Goal: Contribute content: Add original content to the website for others to see

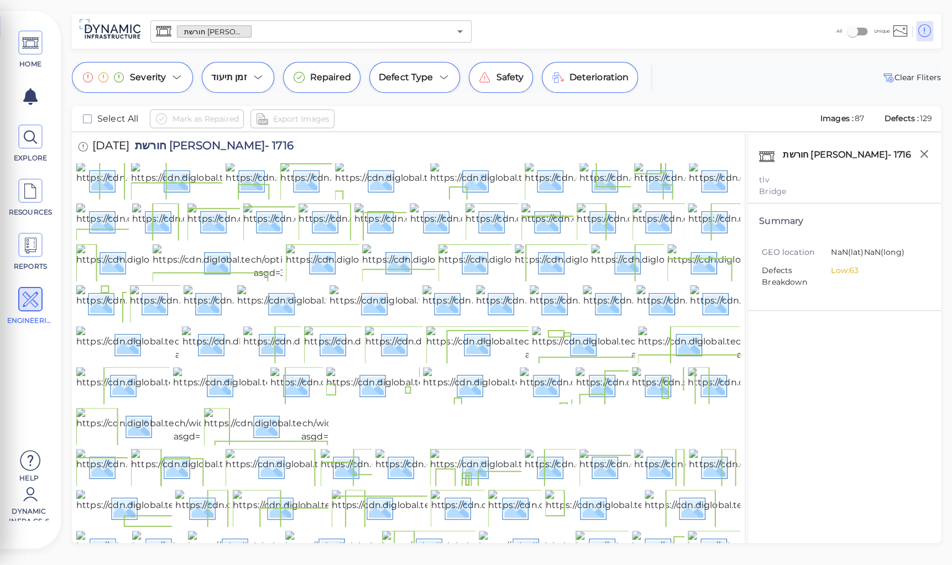
click at [15, 8] on div "HOME EXPLORE RESOURCES REPORTS ENGINEERING Help Dynamic Infra CS-6 How to My Di…" at bounding box center [476, 282] width 952 height 565
click at [91, 195] on img at bounding box center [198, 180] width 244 height 35
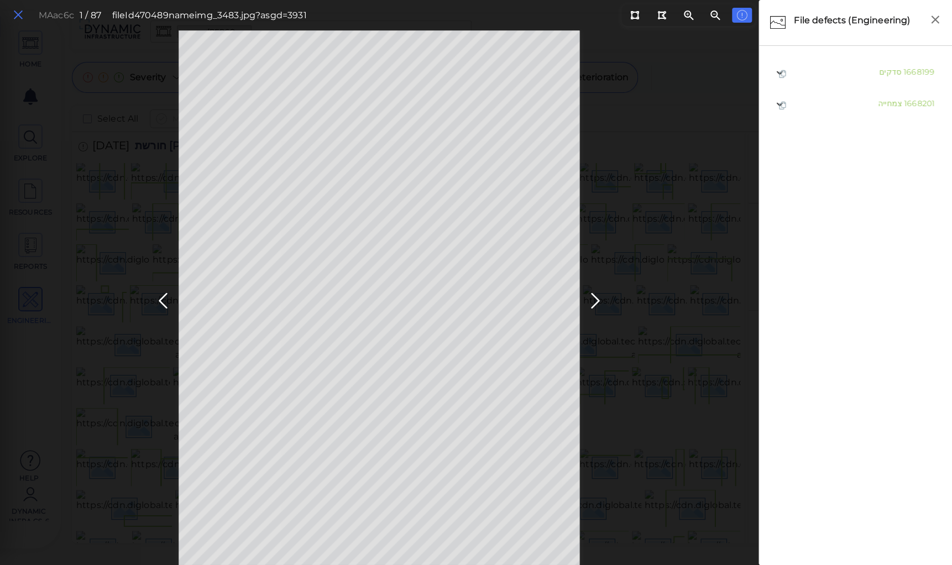
click at [18, 9] on icon at bounding box center [18, 15] width 12 height 15
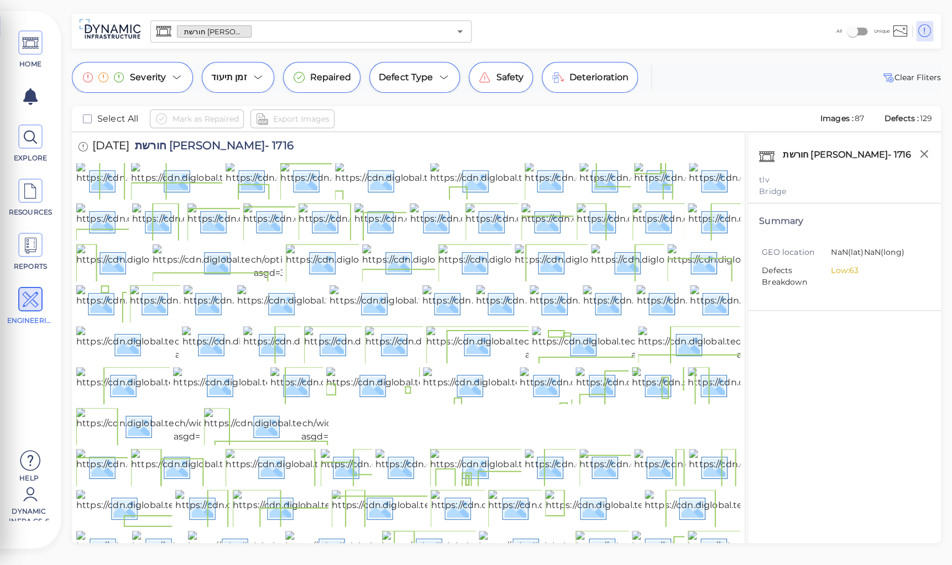
click at [194, 146] on span "חורשת [PERSON_NAME]- 1716" at bounding box center [211, 147] width 164 height 15
copy span "חורשת [PERSON_NAME]- 1716"
click at [848, 366] on div "חורשת ניסים אלוני- 1716 tlv Bridge Summary GEO location NaN (lat) NaN (long) De…" at bounding box center [845, 352] width 194 height 437
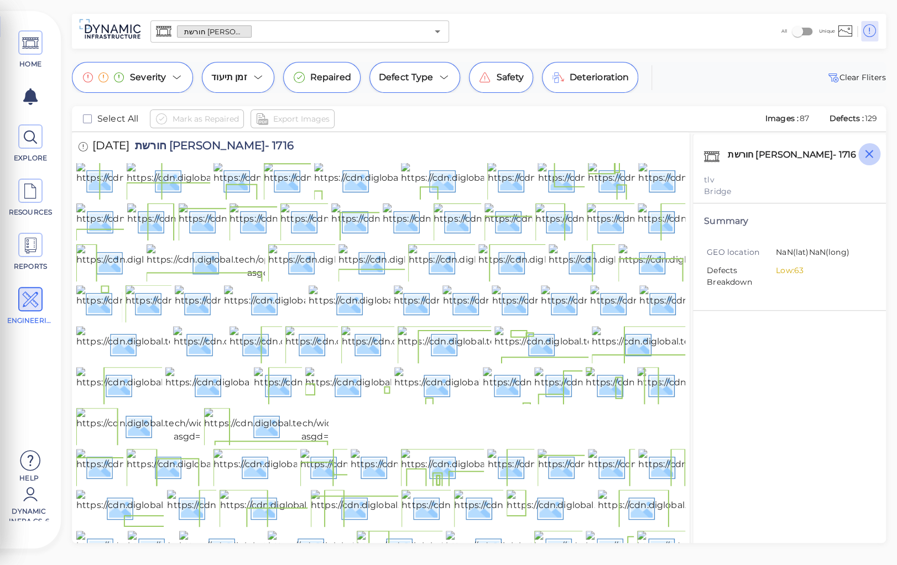
click at [868, 154] on icon "button" at bounding box center [869, 154] width 8 height 8
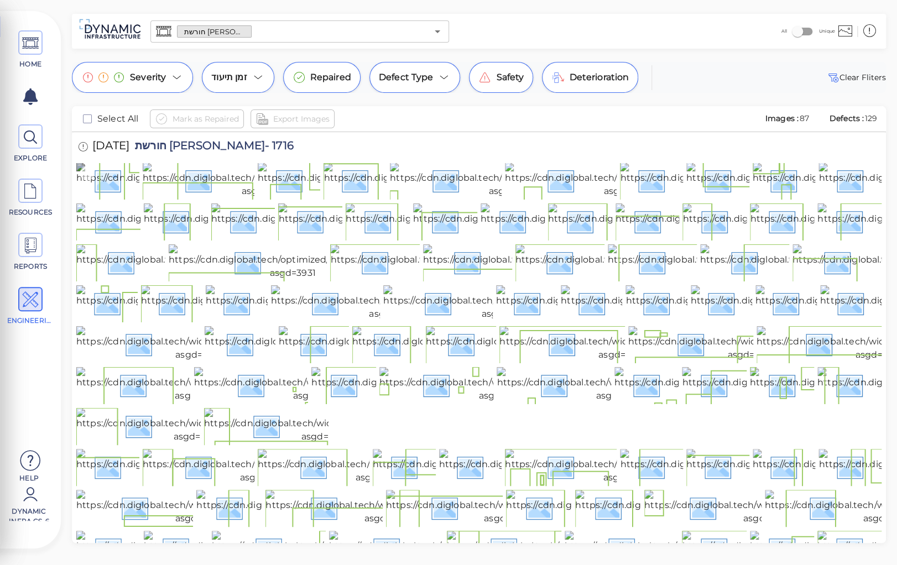
click at [105, 195] on img at bounding box center [198, 180] width 244 height 35
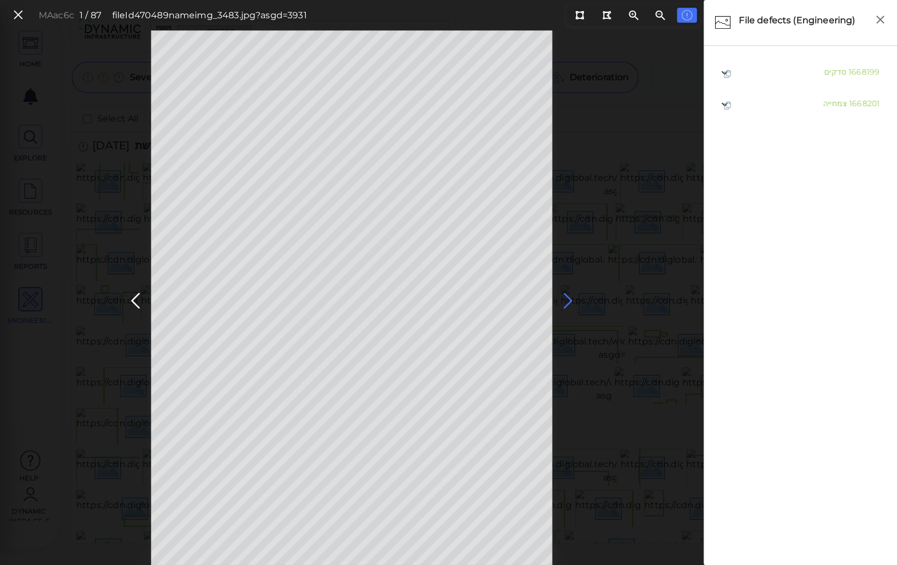
click at [566, 299] on icon at bounding box center [568, 301] width 18 height 22
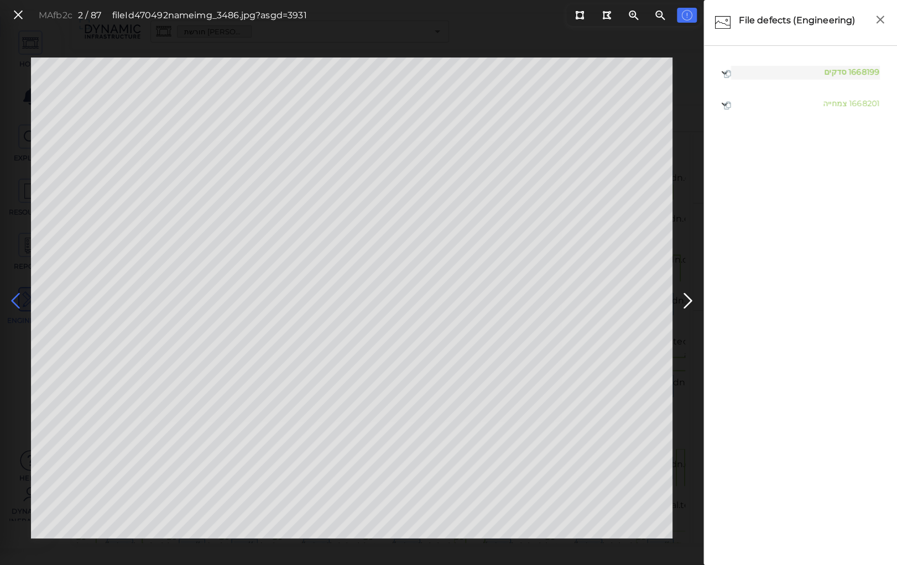
click at [11, 297] on icon at bounding box center [16, 301] width 18 height 22
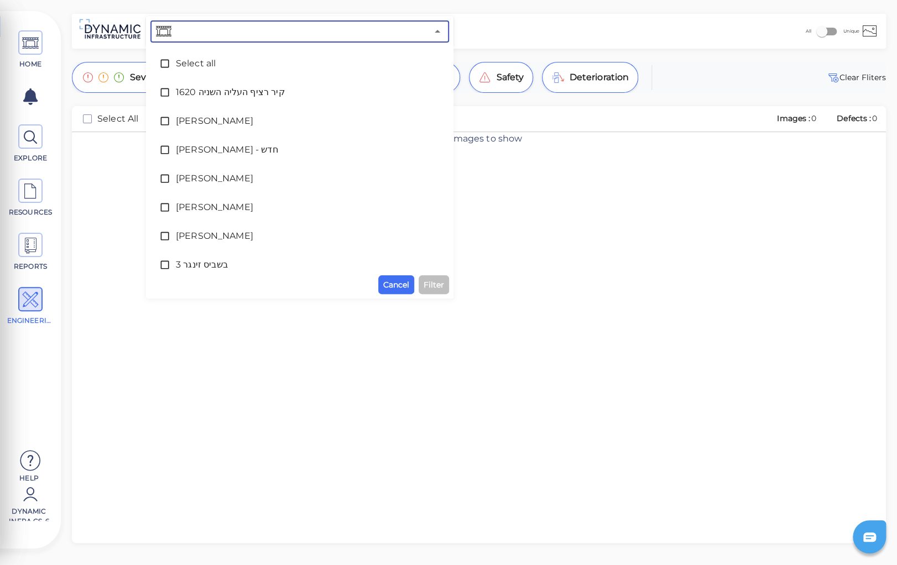
click at [182, 29] on input "text" at bounding box center [301, 31] width 254 height 15
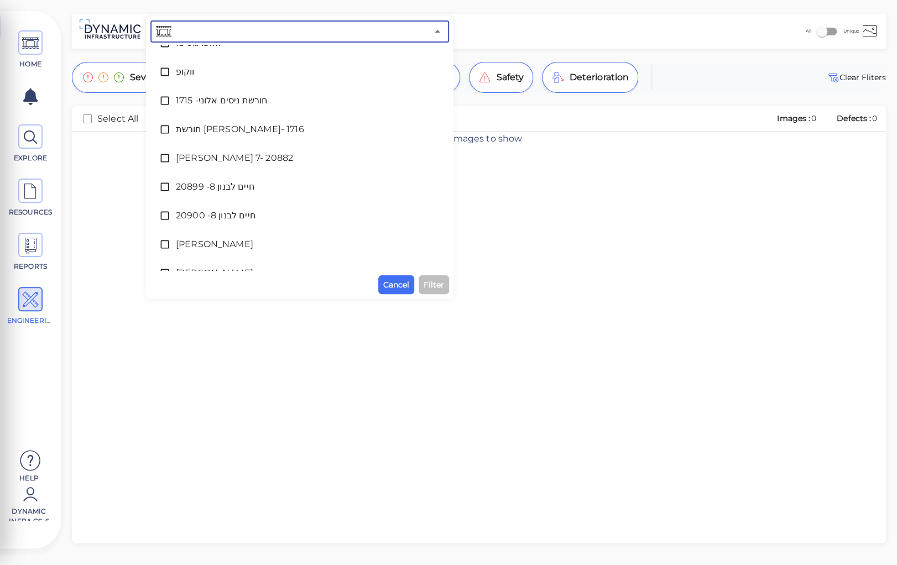
scroll to position [265, 0]
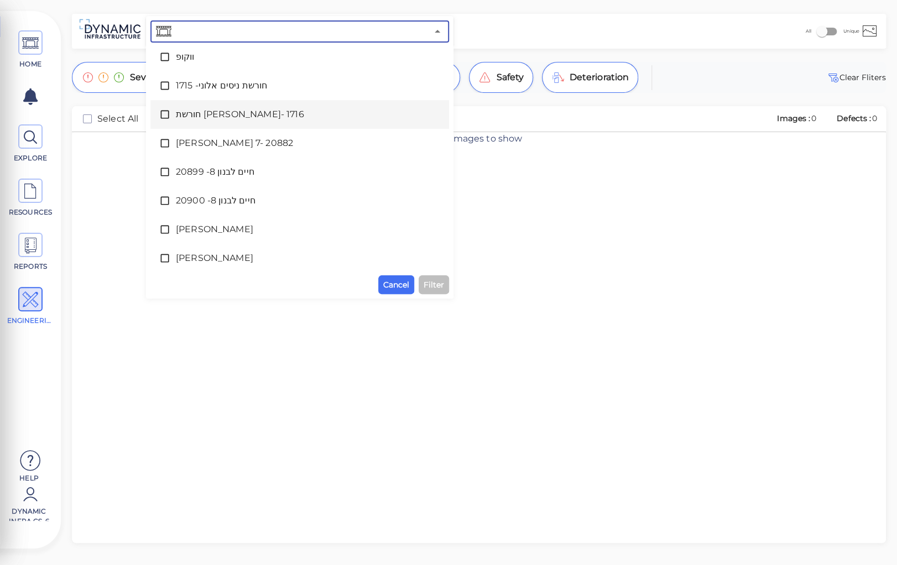
click at [192, 119] on span "חורשת [PERSON_NAME]- 1716" at bounding box center [300, 114] width 248 height 13
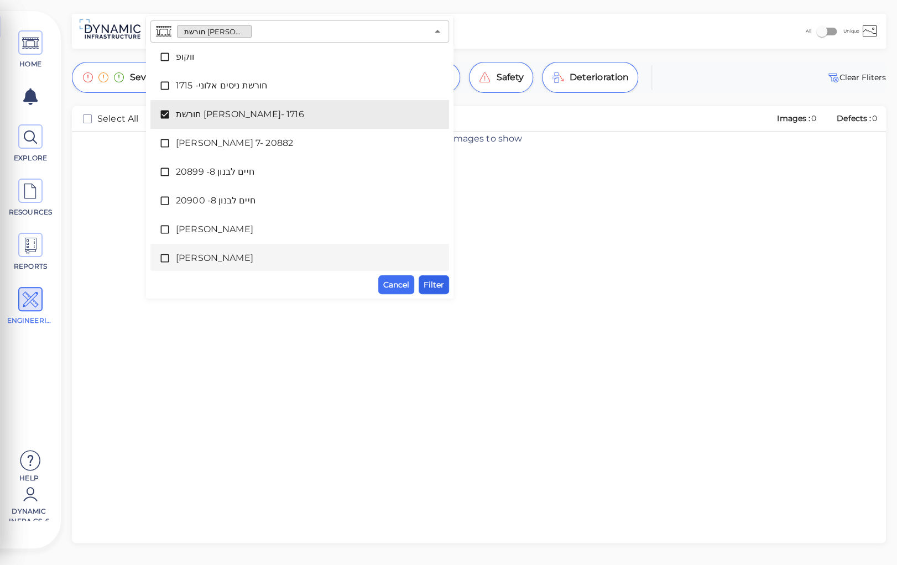
click at [438, 285] on span "Filter" at bounding box center [434, 284] width 20 height 13
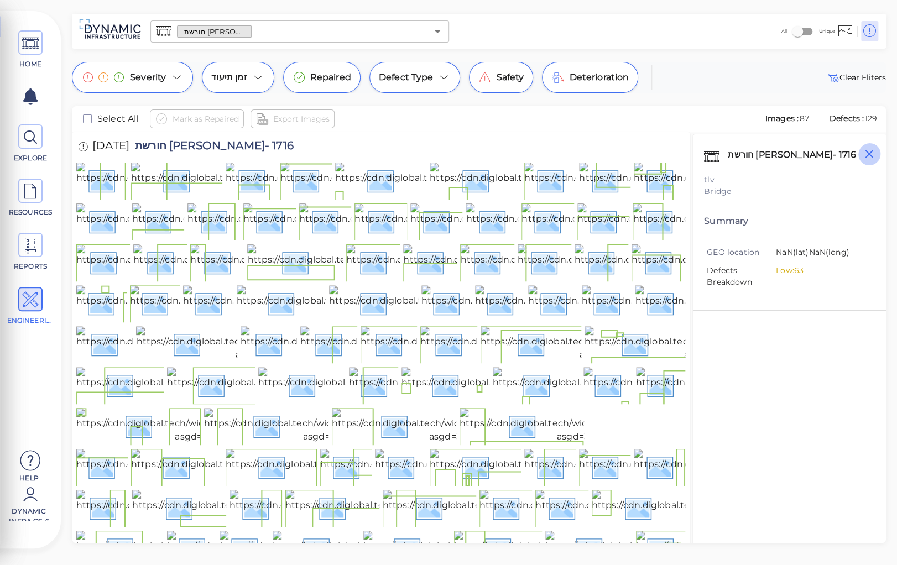
click at [870, 155] on icon "button" at bounding box center [869, 154] width 8 height 8
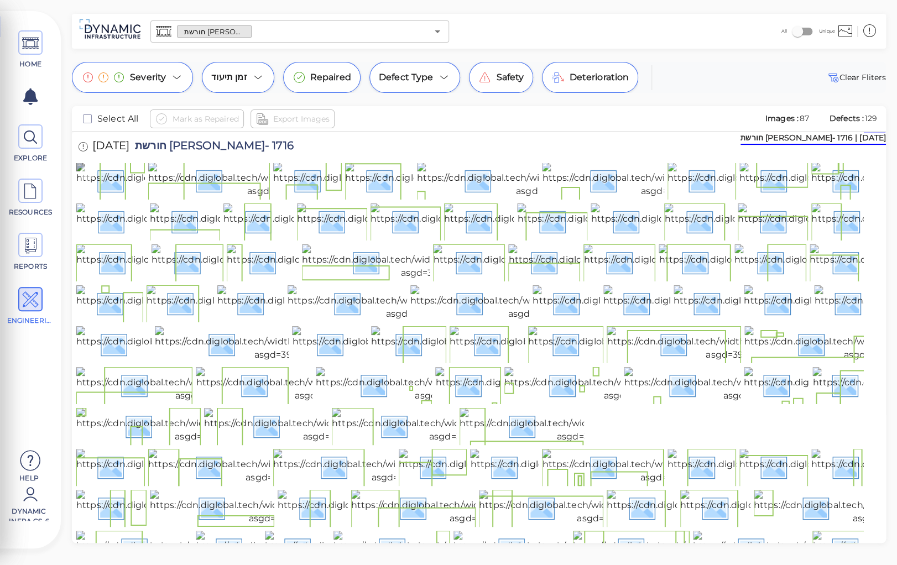
click at [106, 198] on img at bounding box center [198, 180] width 244 height 35
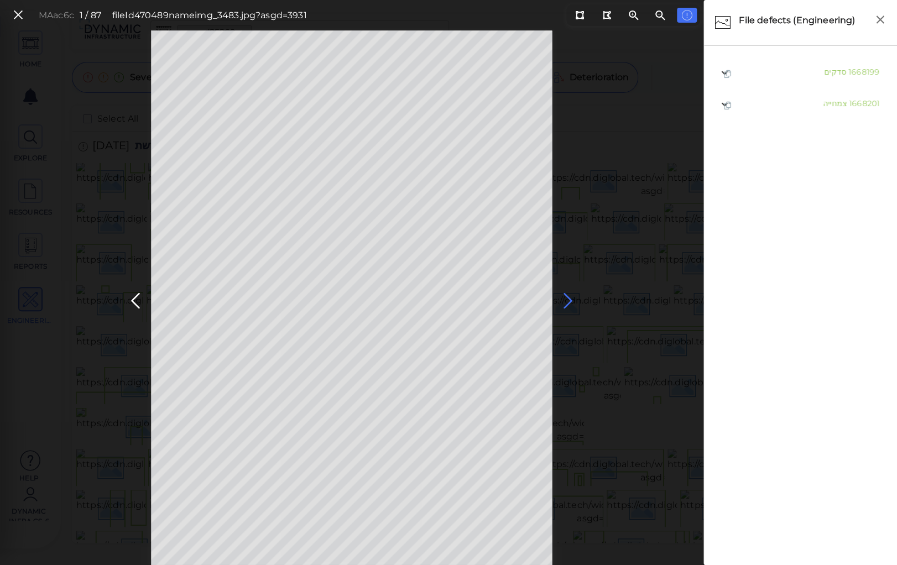
click at [569, 296] on icon at bounding box center [568, 301] width 18 height 22
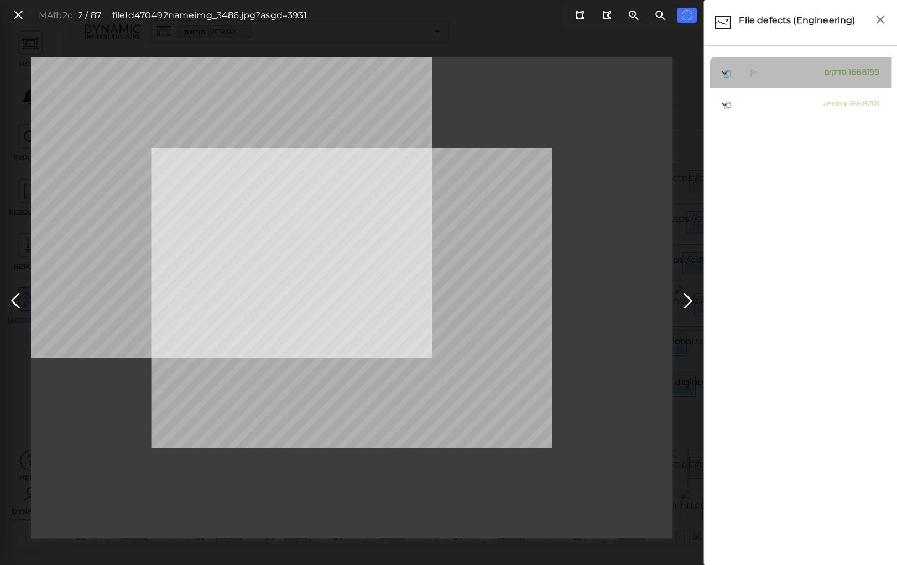
click at [837, 71] on span "סדקים" at bounding box center [835, 72] width 22 height 10
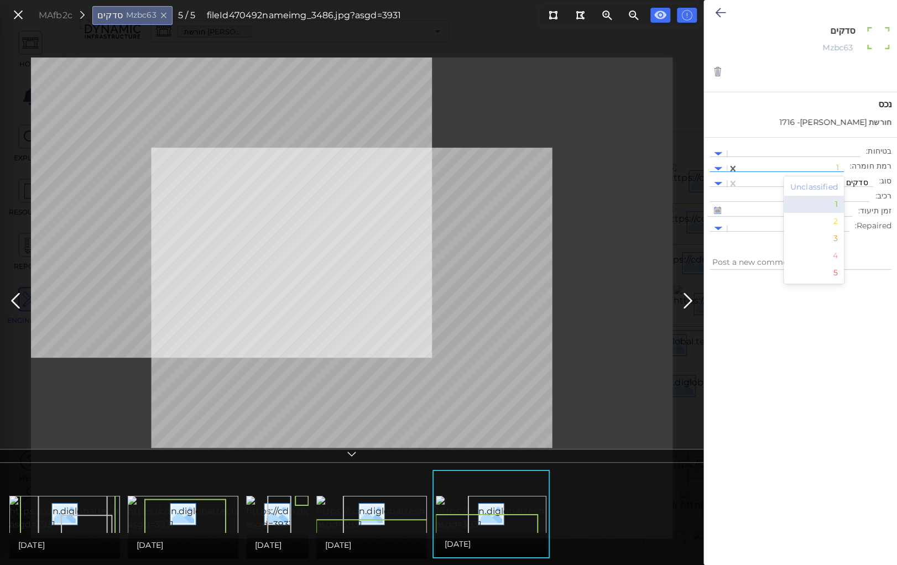
click at [807, 164] on div at bounding box center [791, 169] width 95 height 12
click at [838, 218] on div "2" at bounding box center [813, 221] width 61 height 17
type textarea "x"
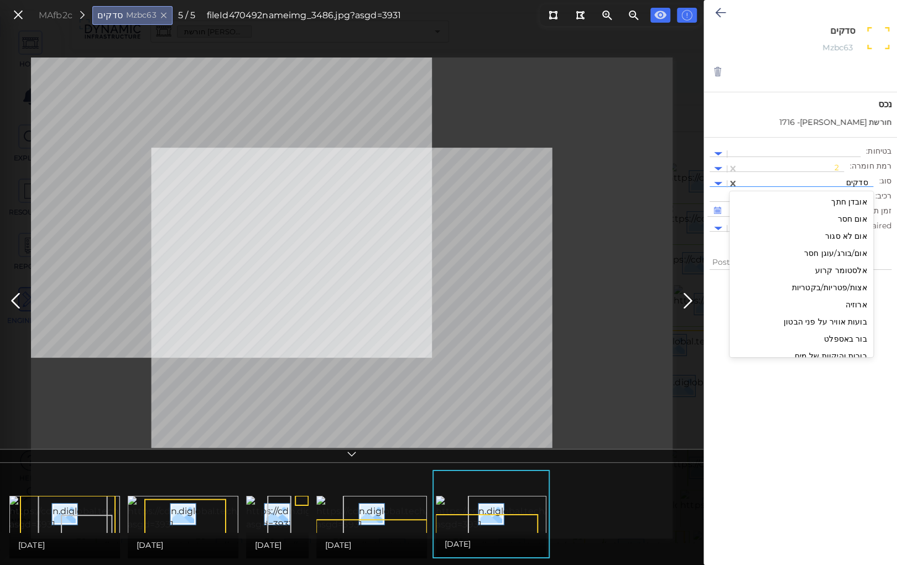
click at [817, 181] on div at bounding box center [806, 184] width 124 height 12
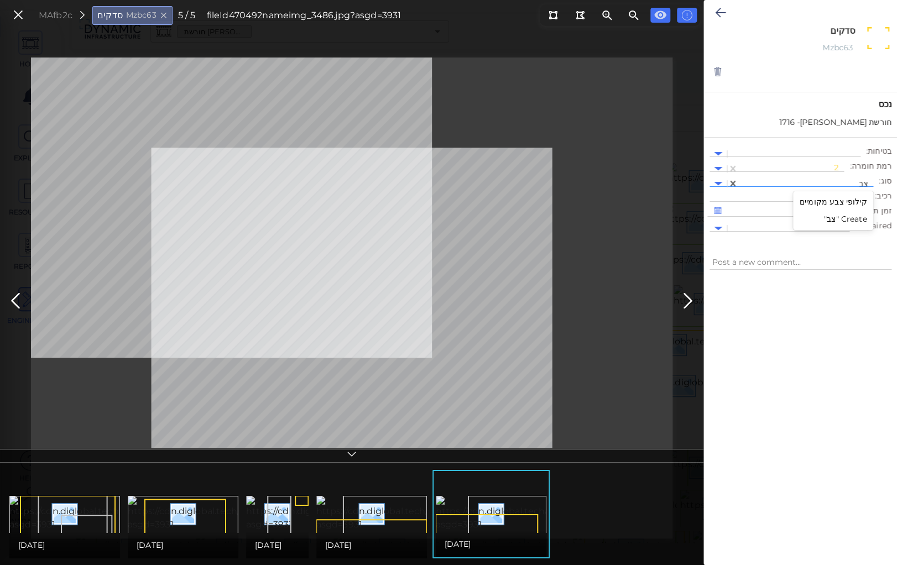
type input "צבע"
click at [836, 201] on div "קילופי צבע מקומיים" at bounding box center [833, 202] width 81 height 17
type textarea "x"
type textarea "קילופי צבע מקומיים"
click at [719, 9] on icon at bounding box center [720, 12] width 11 height 13
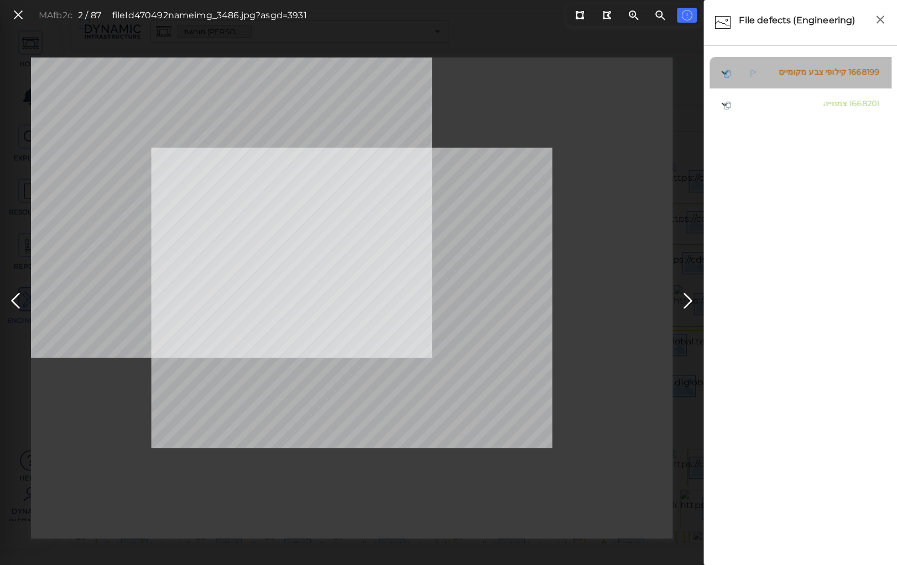
click at [802, 70] on span "קילופי צבע מקומיים" at bounding box center [811, 72] width 67 height 10
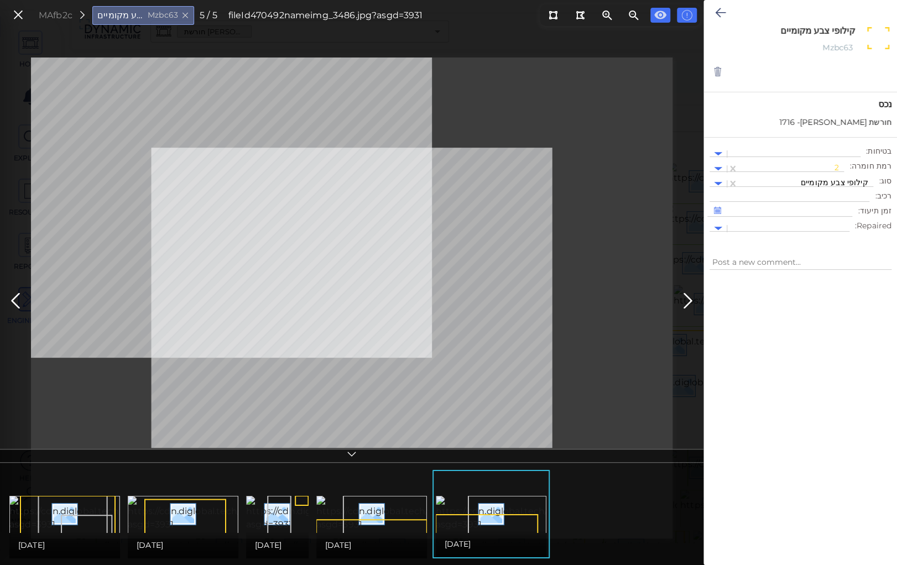
drag, startPoint x: 786, startPoint y: 31, endPoint x: 855, endPoint y: 22, distance: 70.2
click at [855, 22] on div "קילופי צבע מקומיים x Mzbc63" at bounding box center [800, 39] width 193 height 77
click at [683, 310] on icon at bounding box center [688, 301] width 18 height 22
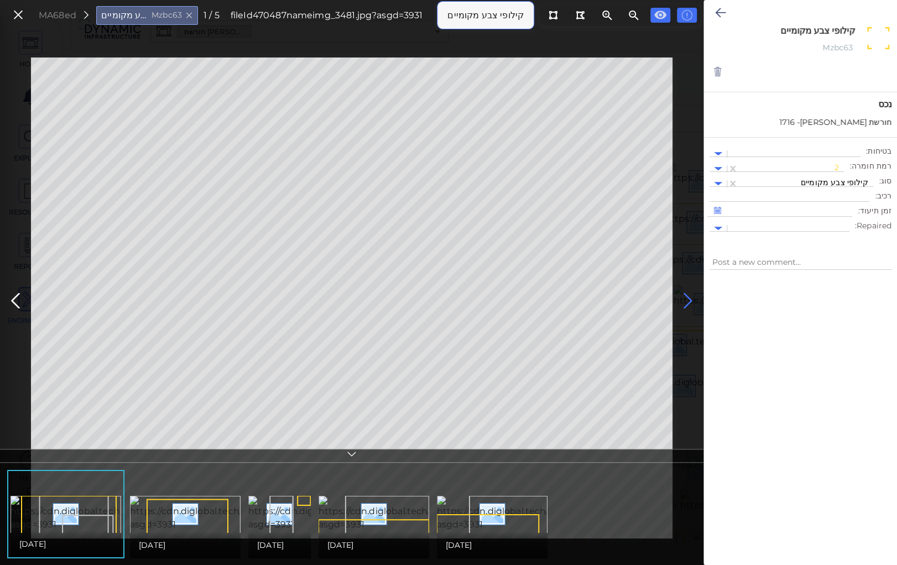
click at [687, 294] on icon at bounding box center [688, 301] width 18 height 22
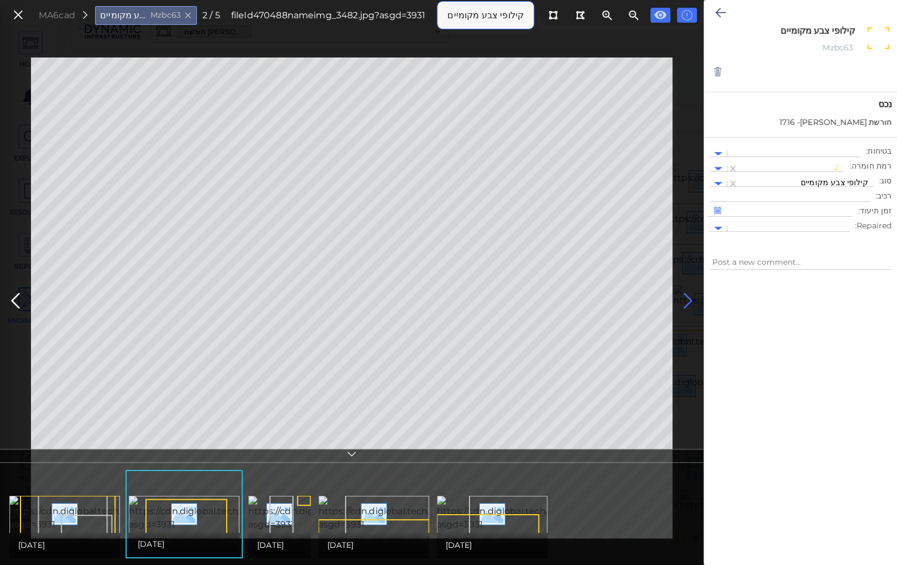
click at [687, 294] on icon at bounding box center [688, 301] width 18 height 22
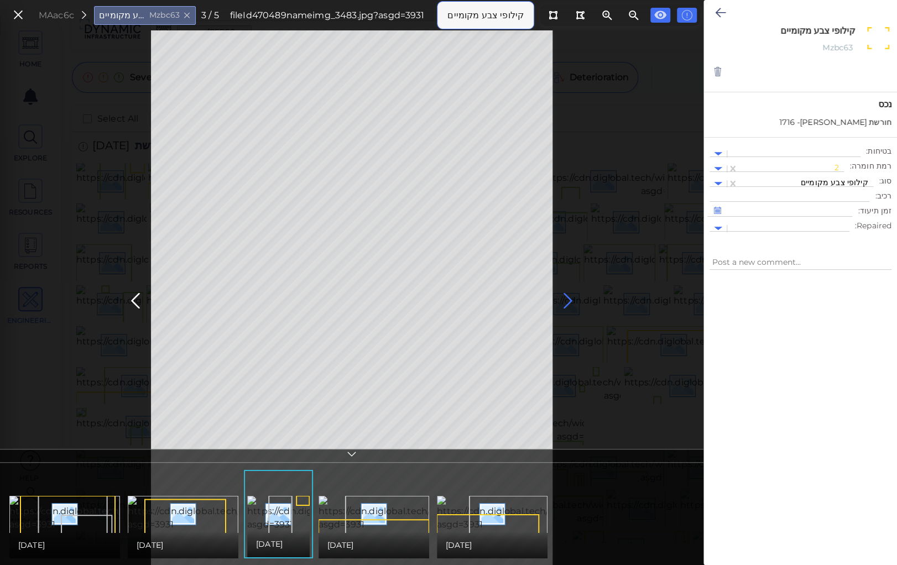
click at [563, 296] on icon at bounding box center [568, 301] width 18 height 22
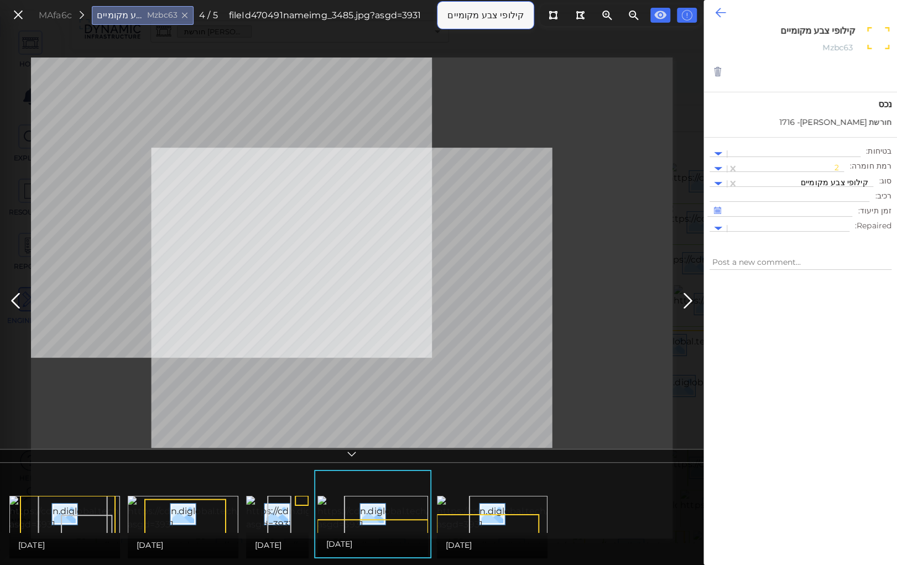
click at [719, 7] on icon at bounding box center [720, 12] width 11 height 13
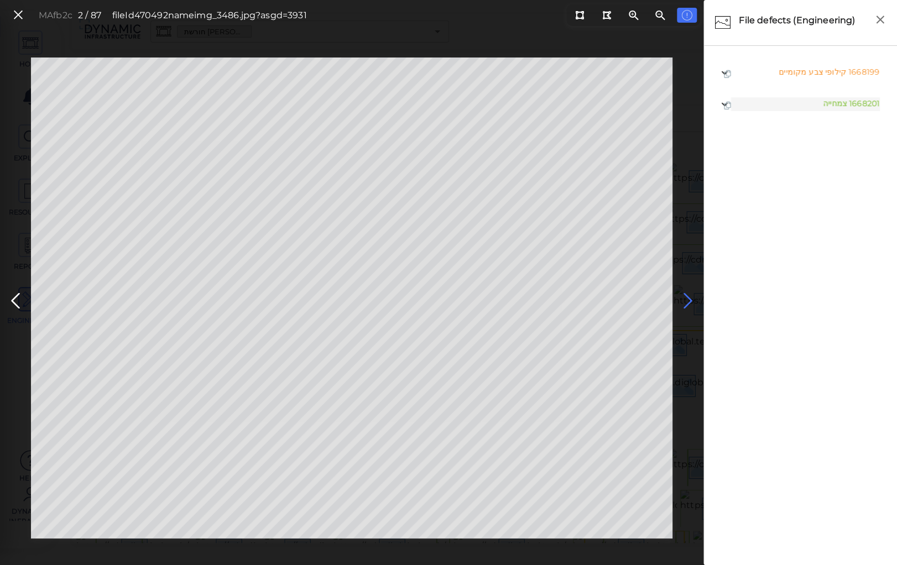
click at [683, 297] on icon at bounding box center [688, 301] width 18 height 22
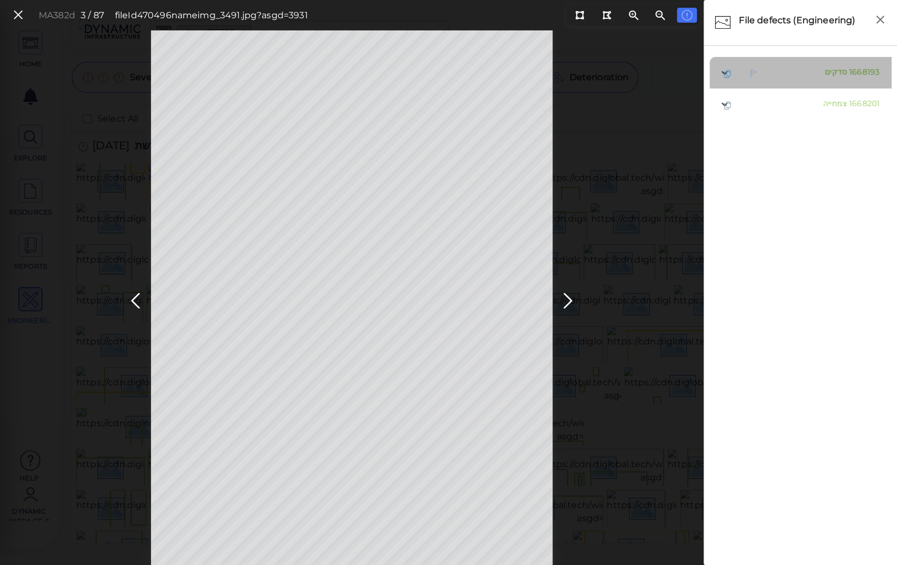
click at [833, 71] on span "סדקים" at bounding box center [835, 72] width 22 height 10
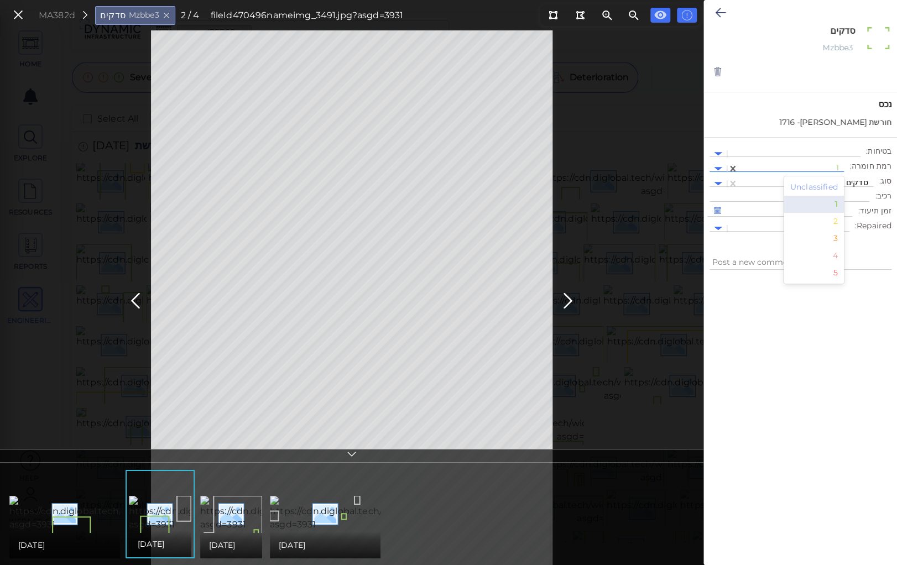
click at [814, 168] on div at bounding box center [791, 169] width 95 height 12
click at [838, 219] on div "2" at bounding box center [813, 221] width 61 height 17
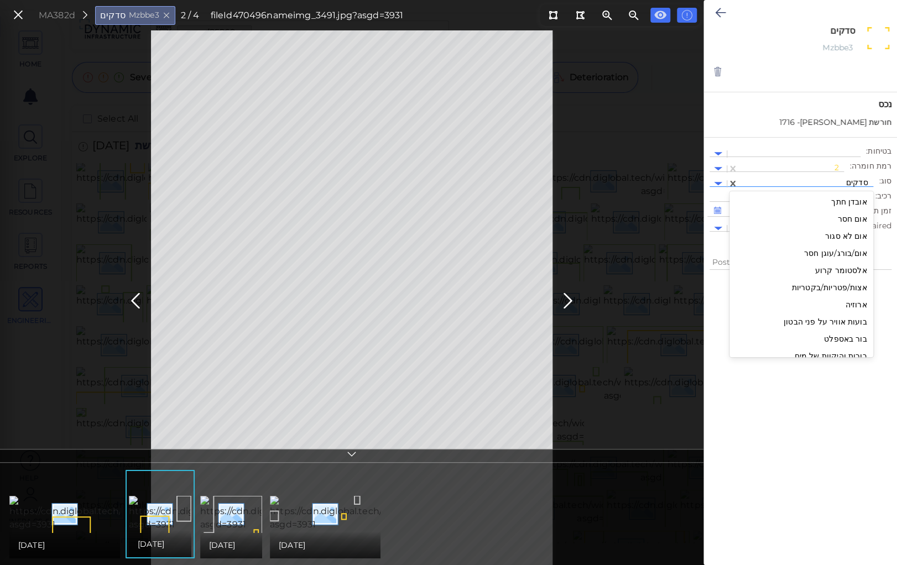
click at [823, 181] on div at bounding box center [806, 184] width 124 height 12
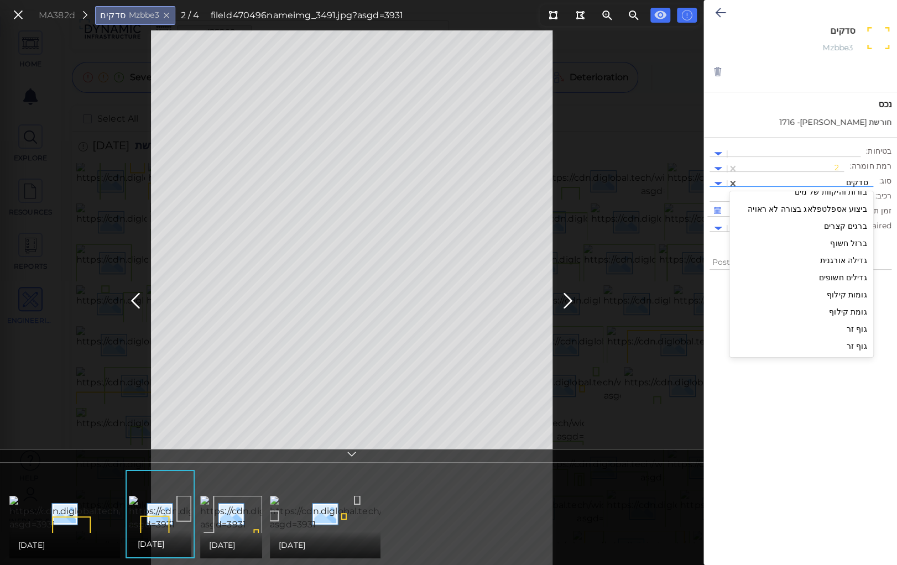
click at [849, 293] on div "גומות קילוף" at bounding box center [801, 294] width 144 height 17
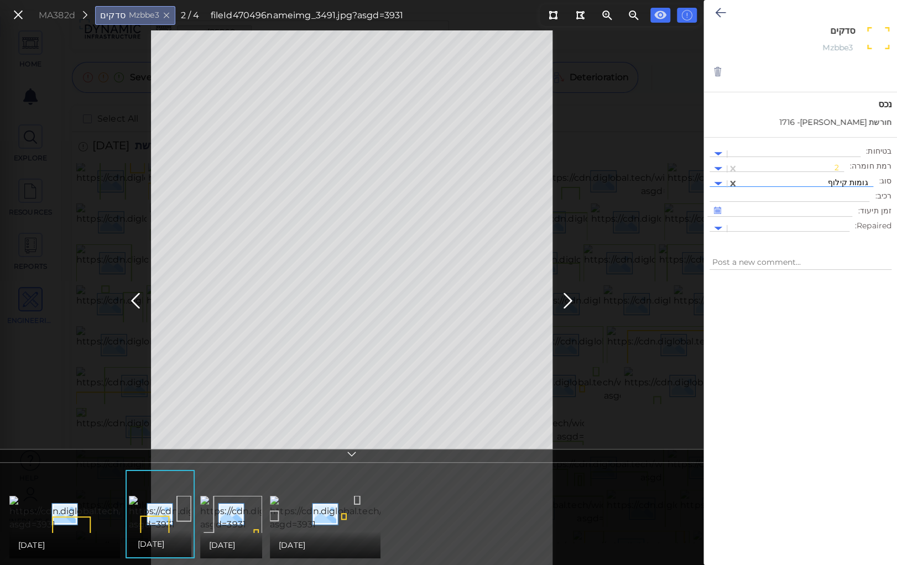
type textarea "x"
type textarea "גומות קילוף"
click at [719, 7] on icon at bounding box center [720, 12] width 11 height 13
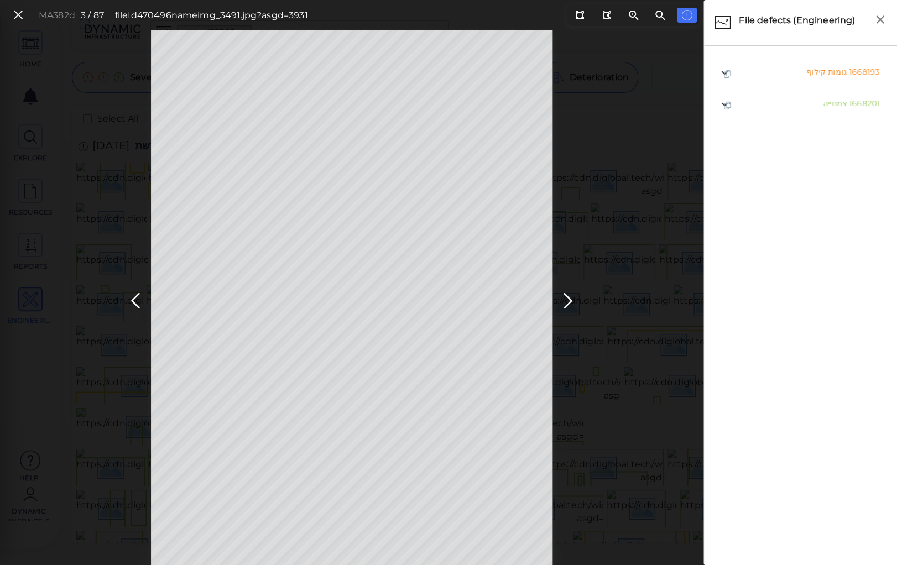
click at [608, 209] on div "MA382d 3 / 87 fileId 470496 name img_3491.jpg?asgd=3931" at bounding box center [351, 297] width 703 height 535
click at [566, 299] on icon at bounding box center [568, 301] width 18 height 22
click at [566, 298] on icon at bounding box center [568, 301] width 18 height 22
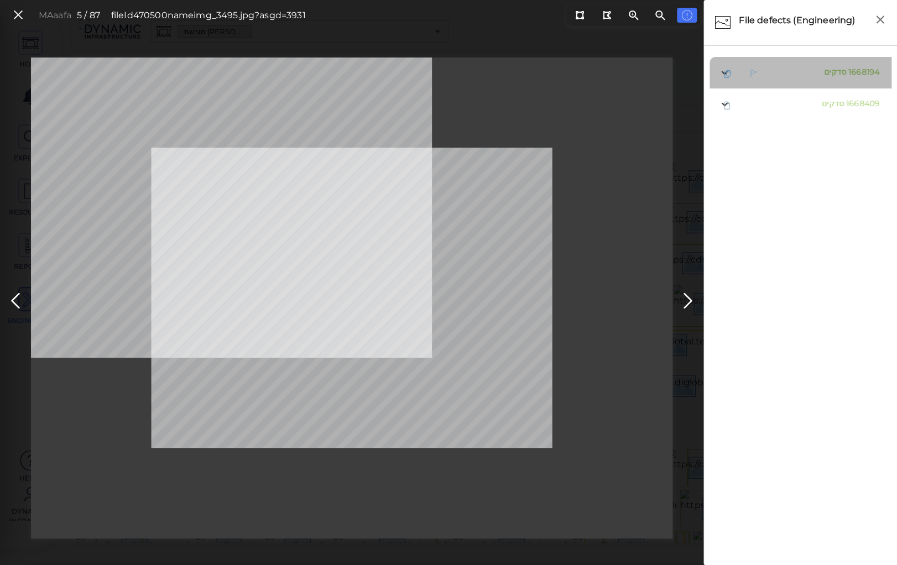
click at [835, 71] on span "סדקים" at bounding box center [835, 72] width 22 height 10
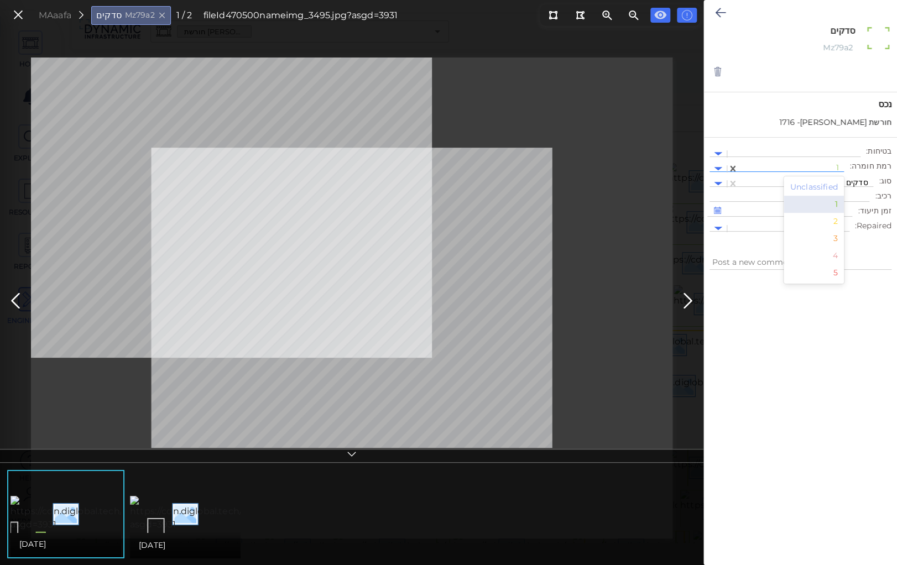
click at [820, 164] on div at bounding box center [791, 169] width 95 height 12
click at [834, 221] on div "2" at bounding box center [813, 221] width 61 height 17
click at [820, 179] on div at bounding box center [806, 184] width 124 height 12
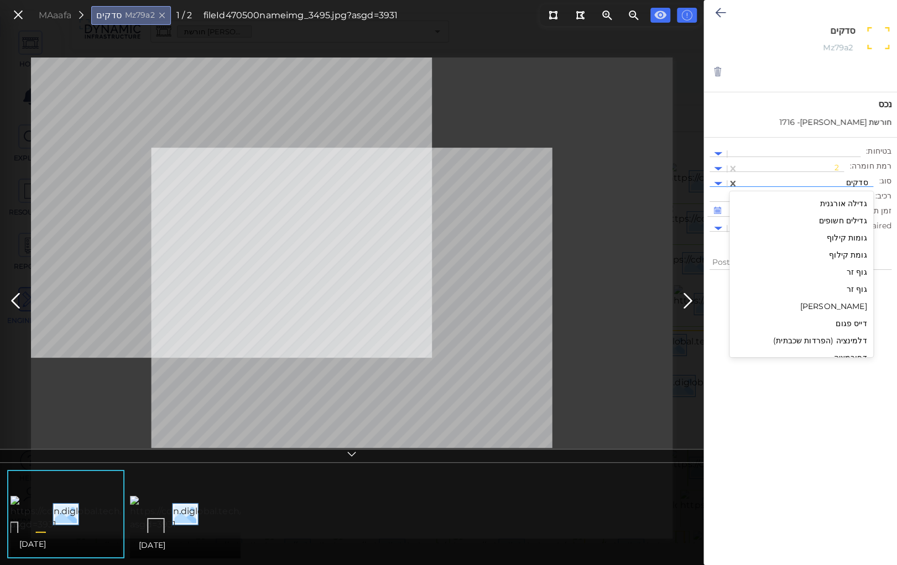
scroll to position [208, 0]
click at [844, 248] on div "גומות קילוף" at bounding box center [801, 250] width 144 height 17
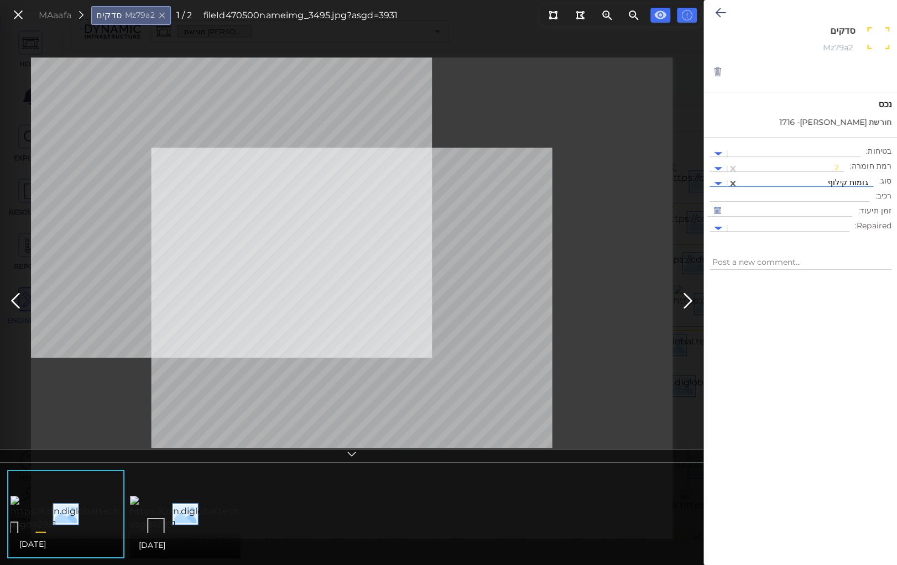
type textarea "x"
type textarea "גומות קילוף"
click at [722, 13] on icon at bounding box center [720, 12] width 11 height 13
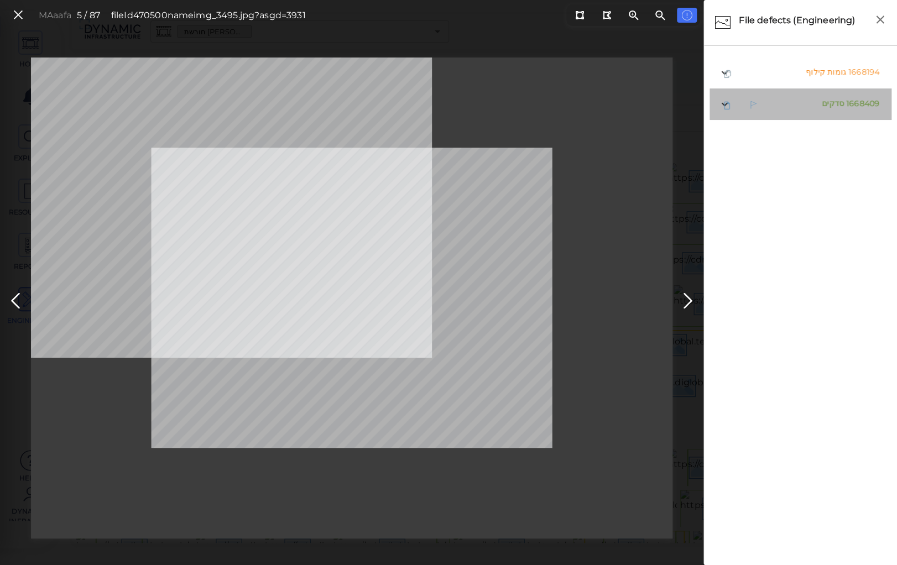
click at [830, 97] on span "1668409 סדקים" at bounding box center [849, 104] width 60 height 14
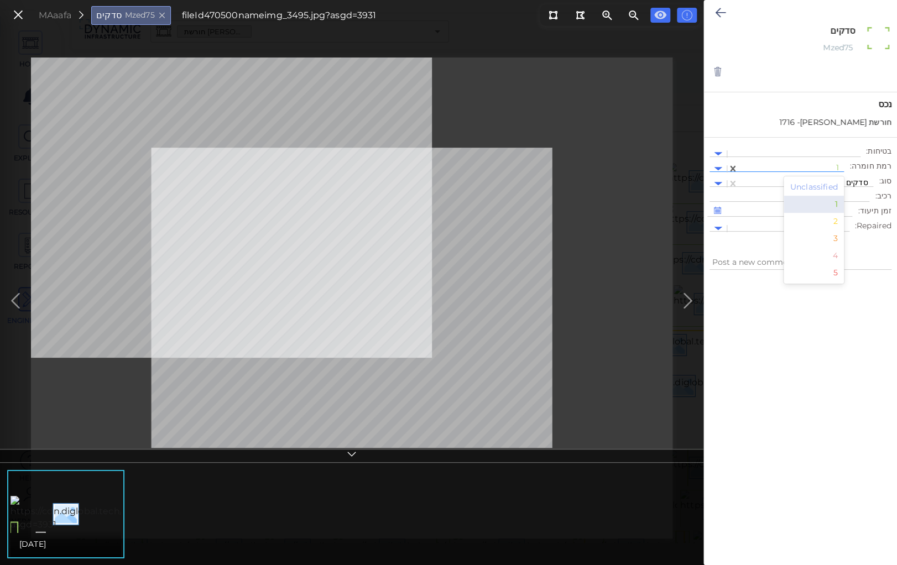
click at [828, 164] on div at bounding box center [791, 169] width 95 height 12
click at [840, 219] on div "2" at bounding box center [813, 221] width 61 height 17
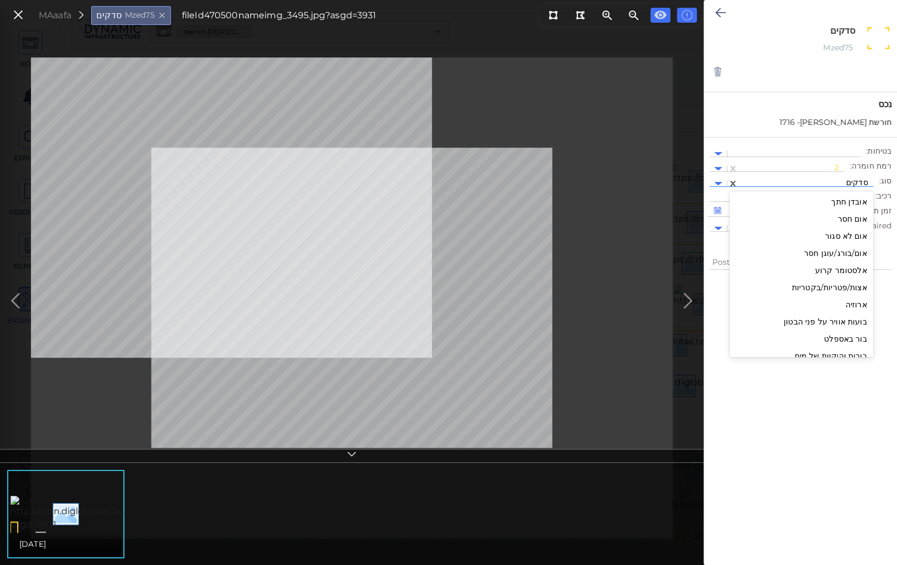
click at [827, 181] on div at bounding box center [806, 184] width 124 height 12
click at [843, 250] on div "גומות קילוף" at bounding box center [801, 250] width 144 height 17
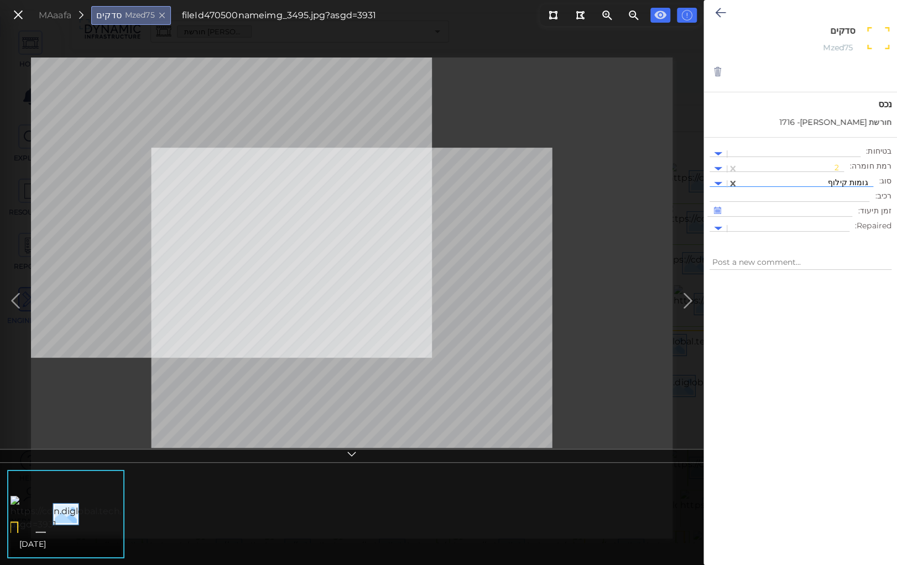
type textarea "x"
type textarea "גומות קילוף"
click at [721, 12] on icon at bounding box center [720, 12] width 11 height 13
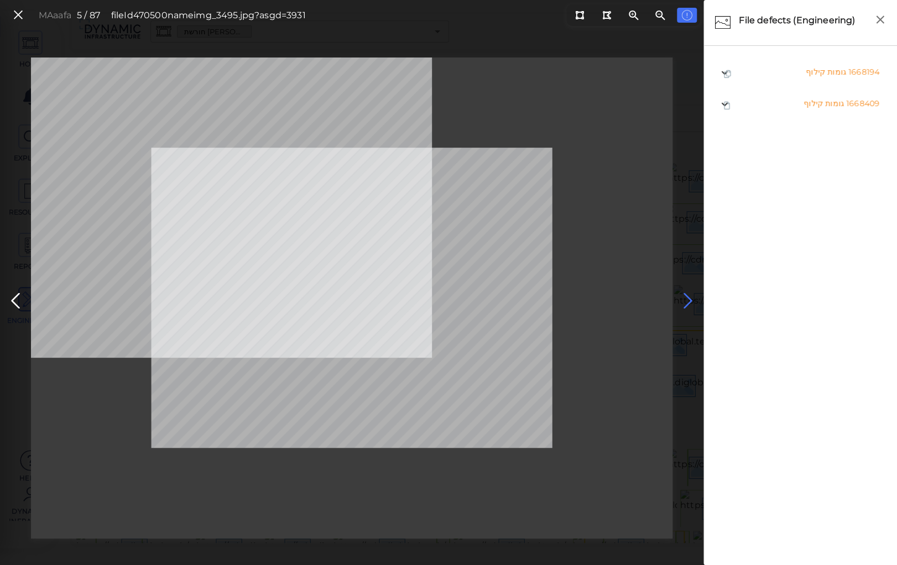
click at [686, 299] on icon at bounding box center [688, 301] width 18 height 22
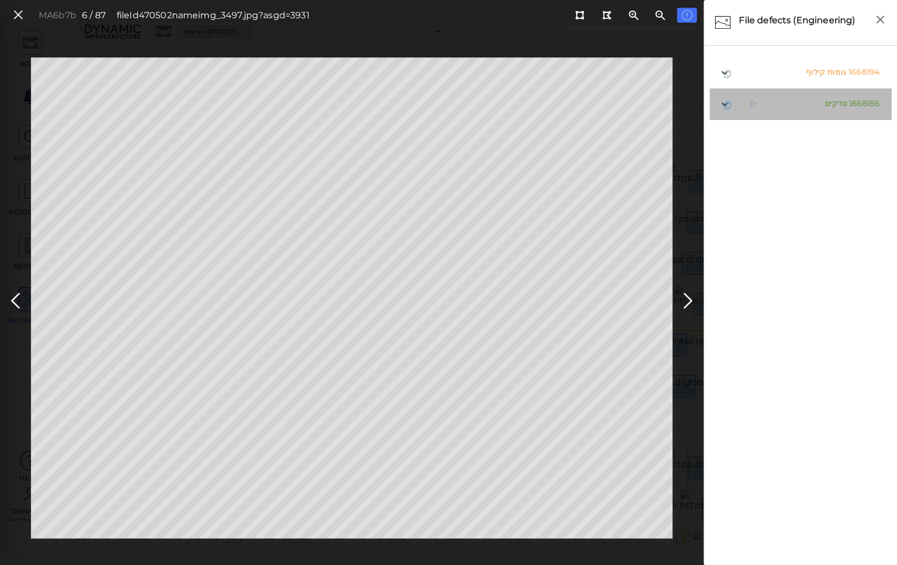
click at [830, 103] on span "סדקים" at bounding box center [835, 103] width 22 height 10
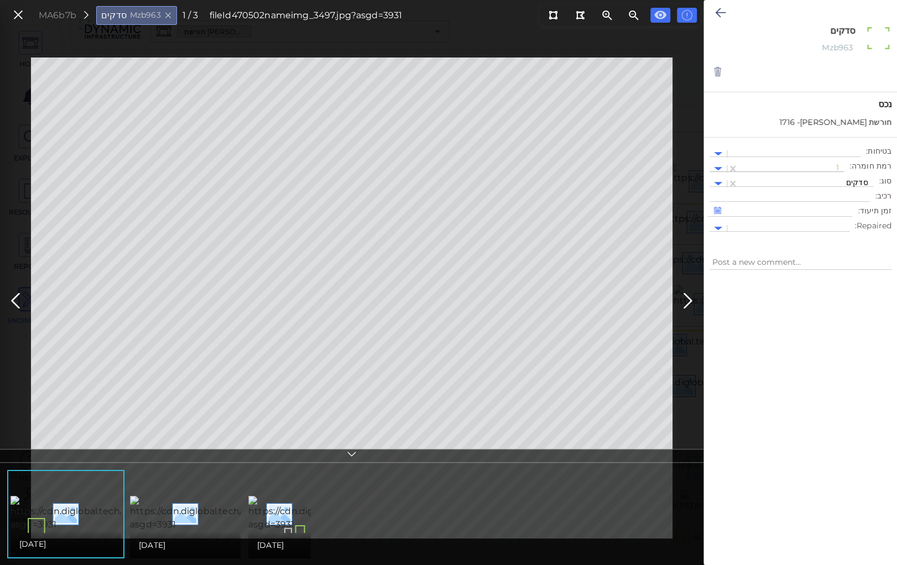
click at [801, 164] on div at bounding box center [791, 169] width 95 height 12
click at [835, 222] on div "2" at bounding box center [813, 221] width 61 height 17
click at [814, 181] on div at bounding box center [806, 184] width 124 height 12
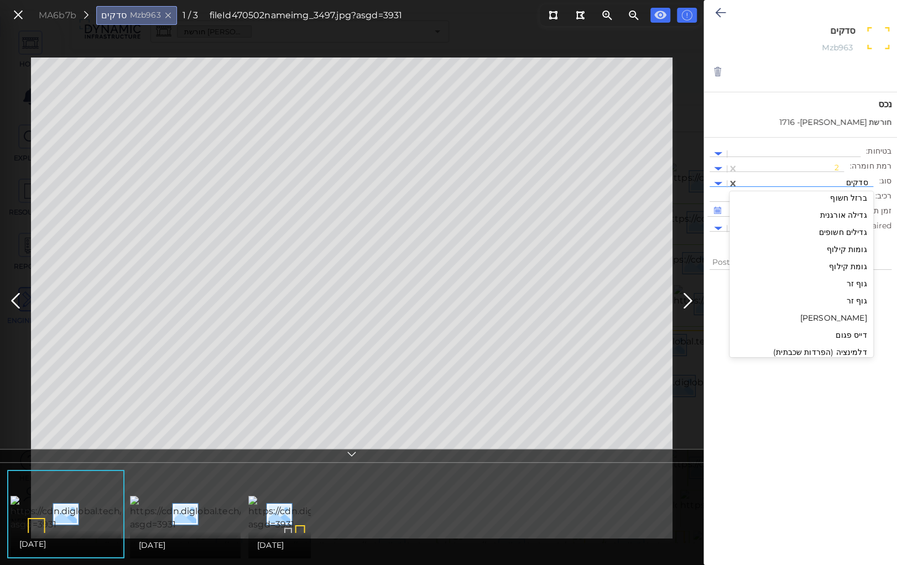
scroll to position [208, 0]
click at [838, 251] on div "גומות קילוף" at bounding box center [801, 250] width 144 height 17
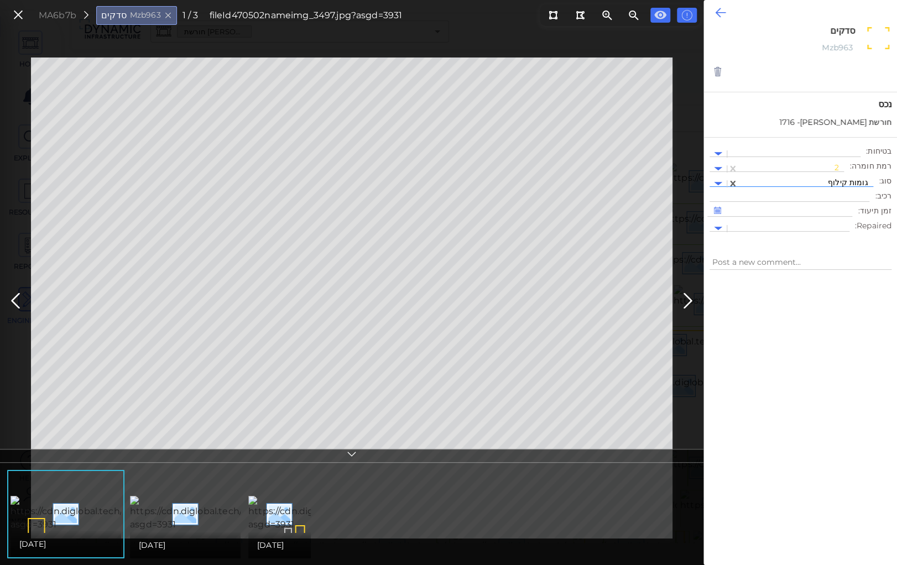
type textarea "x"
type textarea "גומות קילוף"
click at [715, 9] on icon at bounding box center [720, 12] width 11 height 13
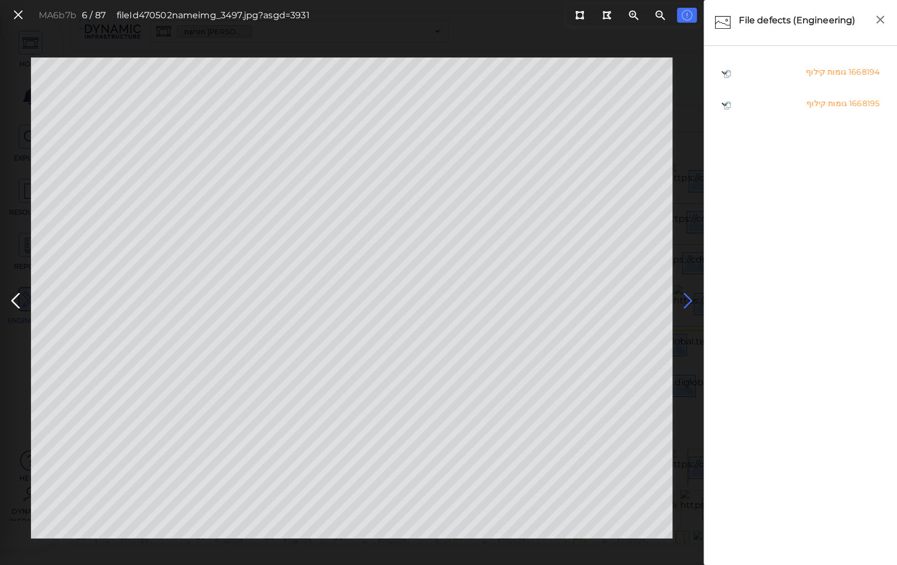
click at [688, 299] on icon at bounding box center [688, 301] width 18 height 22
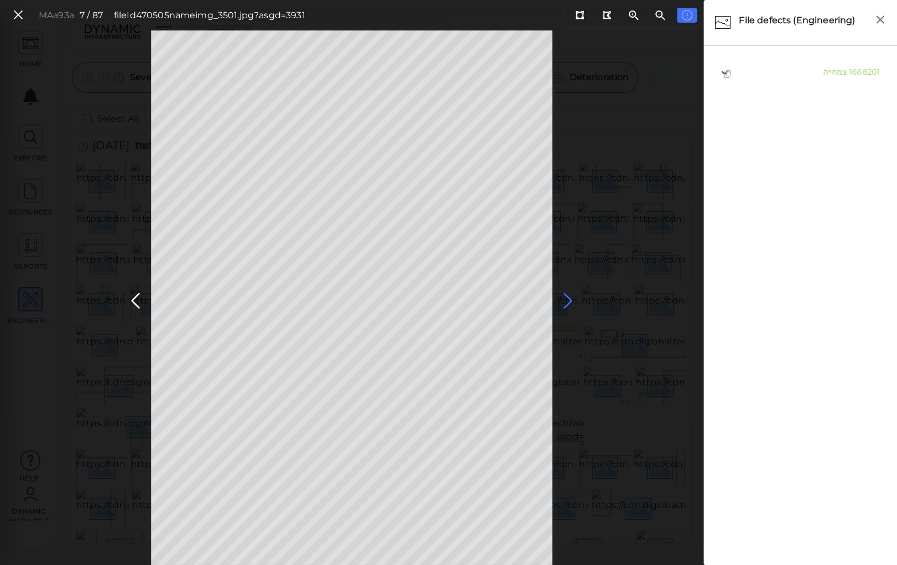
click at [568, 301] on icon at bounding box center [568, 301] width 18 height 22
click at [567, 299] on icon at bounding box center [568, 301] width 18 height 22
click at [812, 440] on ul "1668196 סדקים 1668201 צמחייה 1668410 סדקים" at bounding box center [800, 306] width 182 height 499
click at [832, 73] on span "סדקים" at bounding box center [835, 72] width 22 height 10
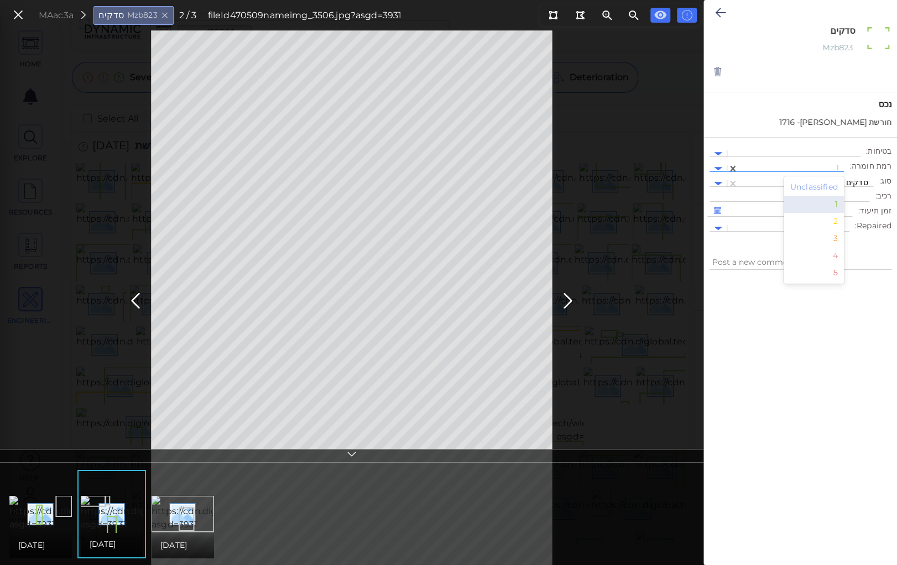
click at [777, 166] on div at bounding box center [791, 169] width 95 height 12
click at [836, 219] on div "2" at bounding box center [813, 221] width 61 height 17
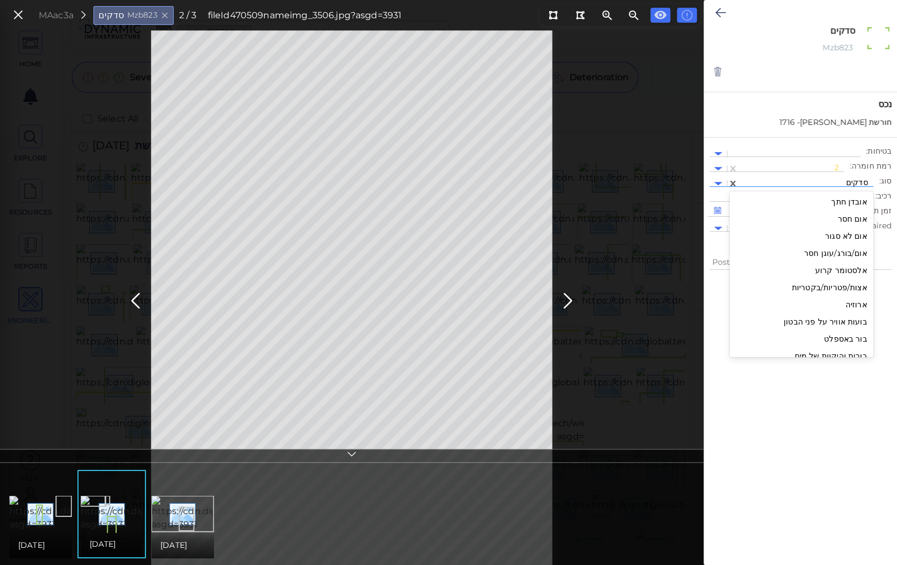
click at [814, 182] on div at bounding box center [806, 184] width 124 height 12
click at [837, 181] on div at bounding box center [806, 184] width 124 height 12
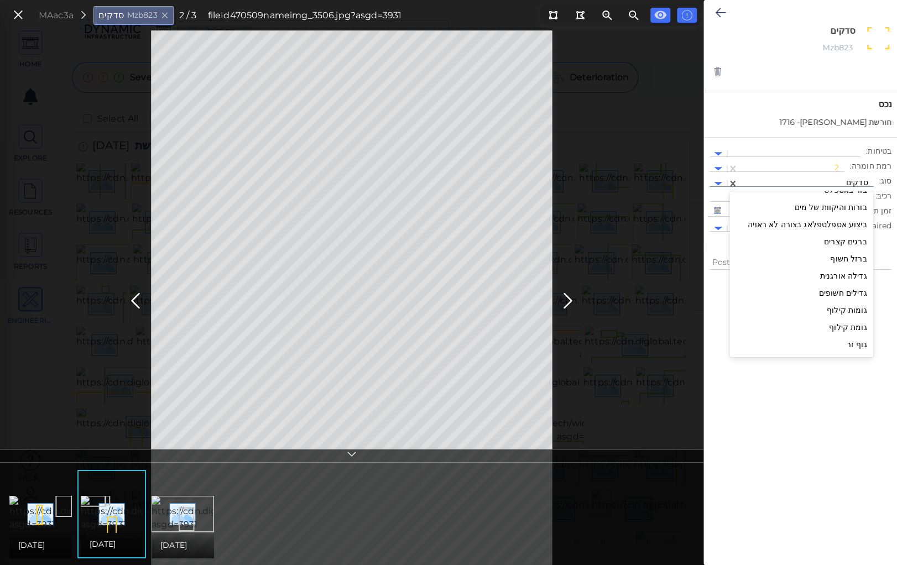
scroll to position [164, 0]
click at [839, 296] on div "גומות קילוף" at bounding box center [801, 294] width 144 height 17
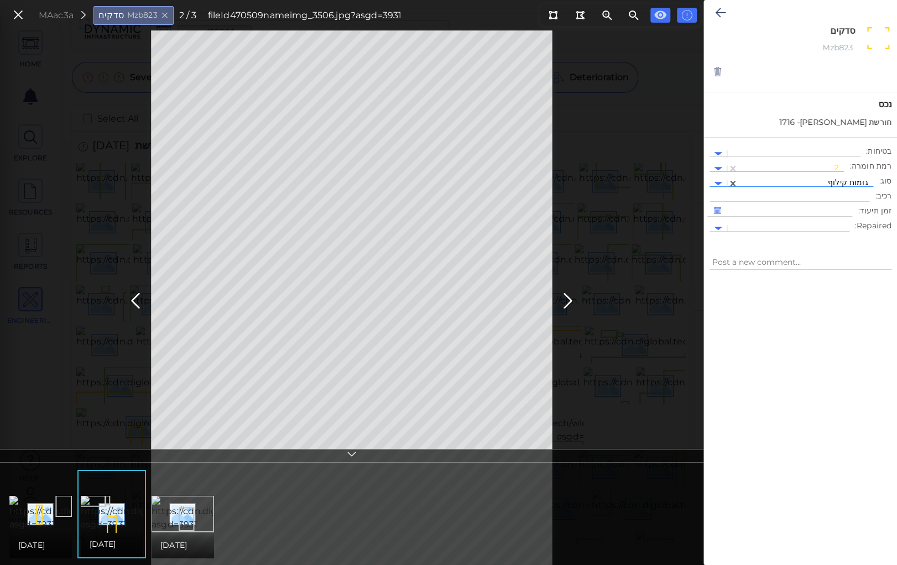
type textarea "x"
type textarea "גומות קילוף"
click at [719, 11] on icon at bounding box center [720, 12] width 11 height 13
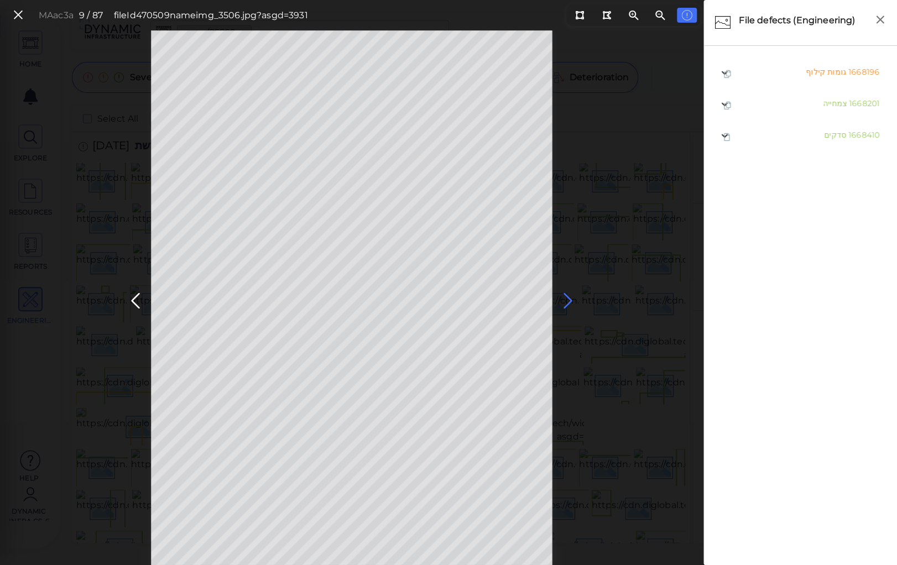
click at [567, 299] on icon at bounding box center [568, 301] width 18 height 22
click at [134, 300] on icon at bounding box center [136, 301] width 18 height 22
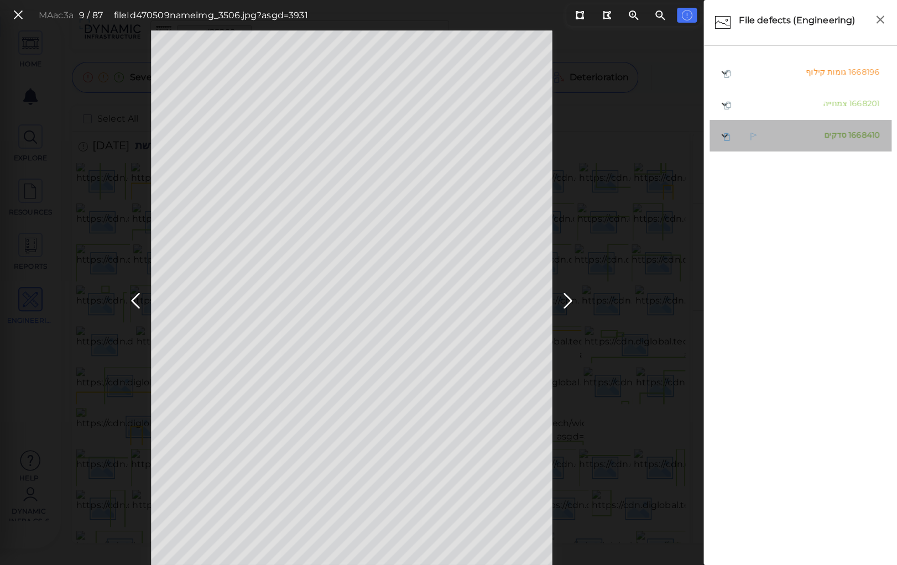
click at [834, 134] on span "סדקים" at bounding box center [835, 135] width 22 height 10
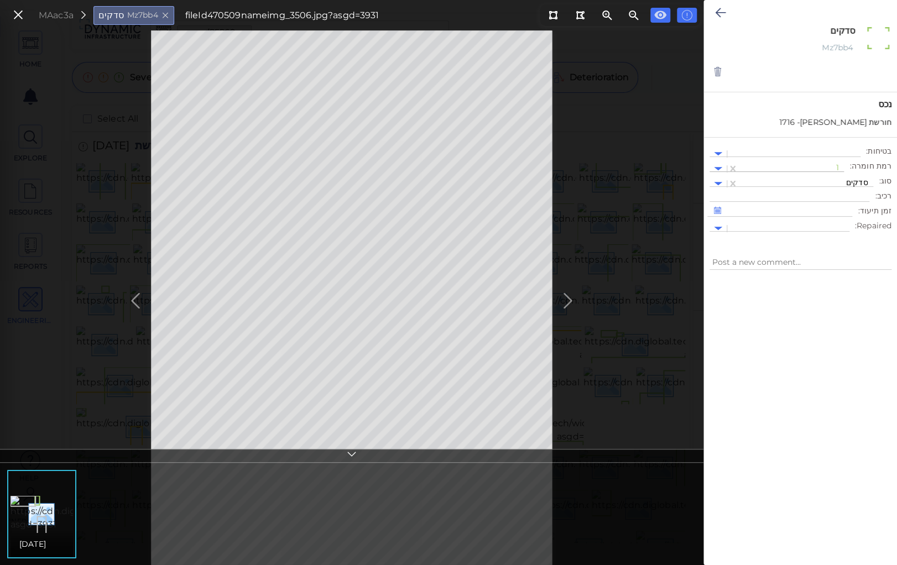
click at [829, 165] on div at bounding box center [791, 169] width 95 height 12
click at [833, 221] on div "2" at bounding box center [813, 221] width 61 height 17
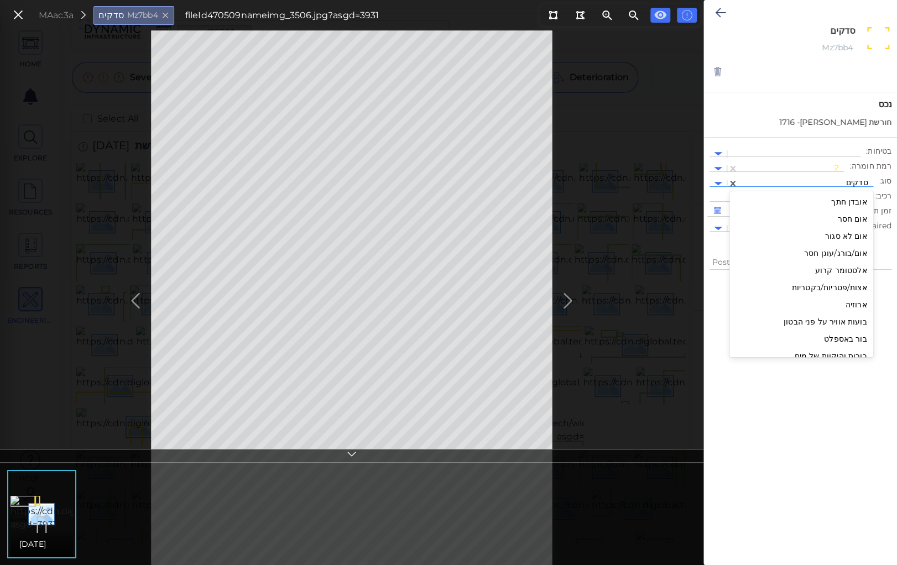
scroll to position [1093, 0]
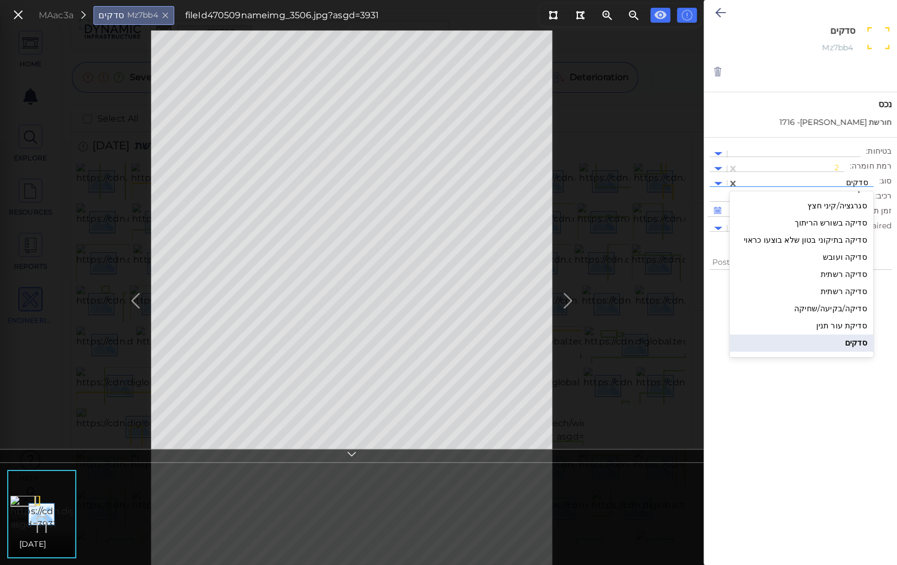
click at [821, 180] on div at bounding box center [806, 184] width 124 height 12
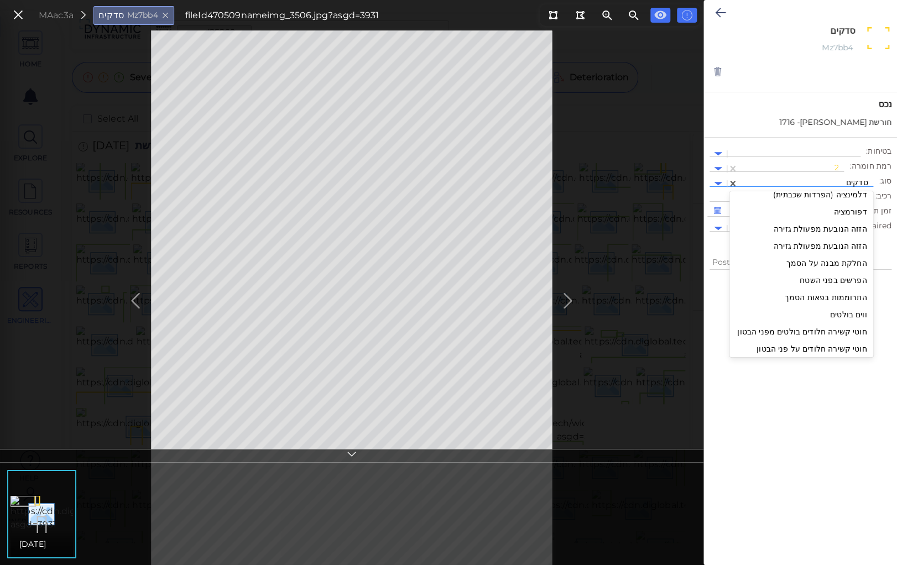
scroll to position [164, 0]
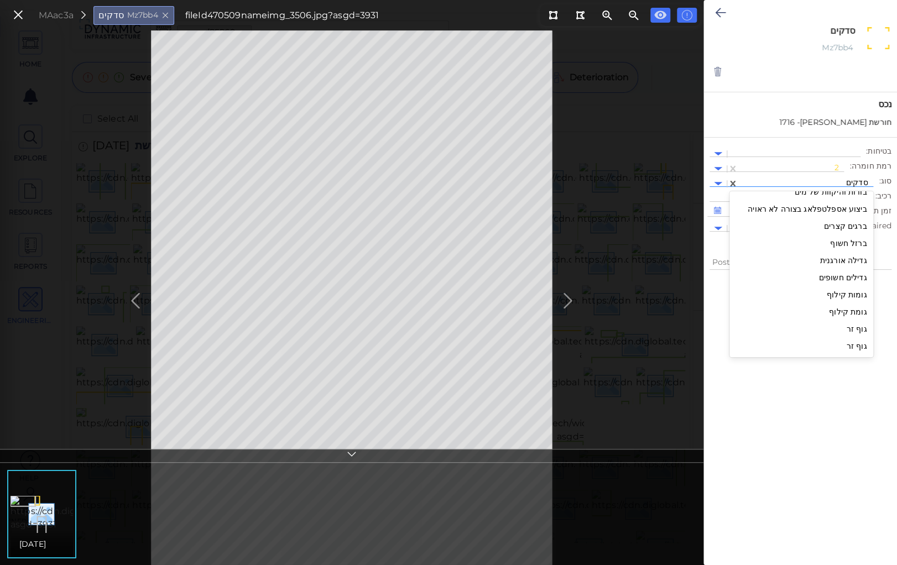
click at [843, 292] on div "גומות קילוף" at bounding box center [801, 294] width 144 height 17
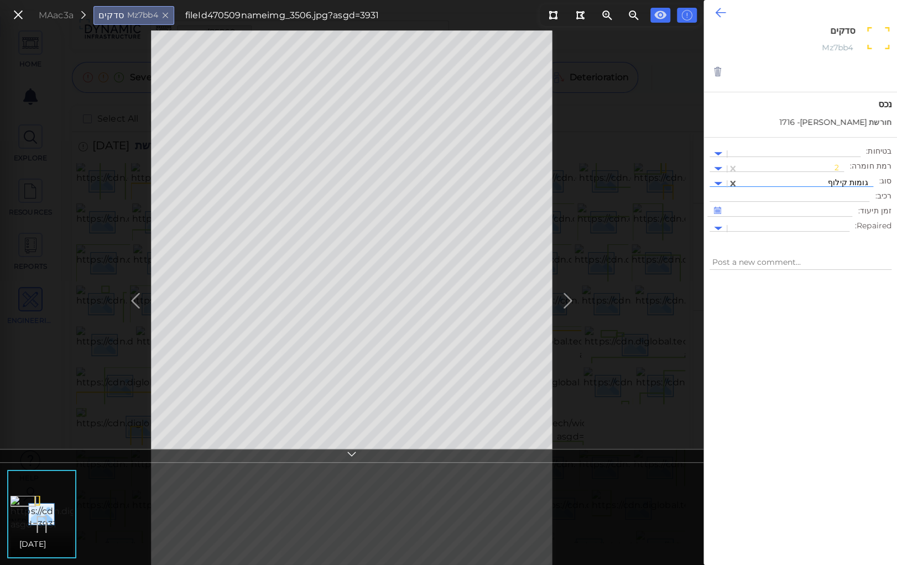
type textarea "x"
type textarea "גומות קילוף"
click at [719, 11] on icon at bounding box center [720, 12] width 11 height 13
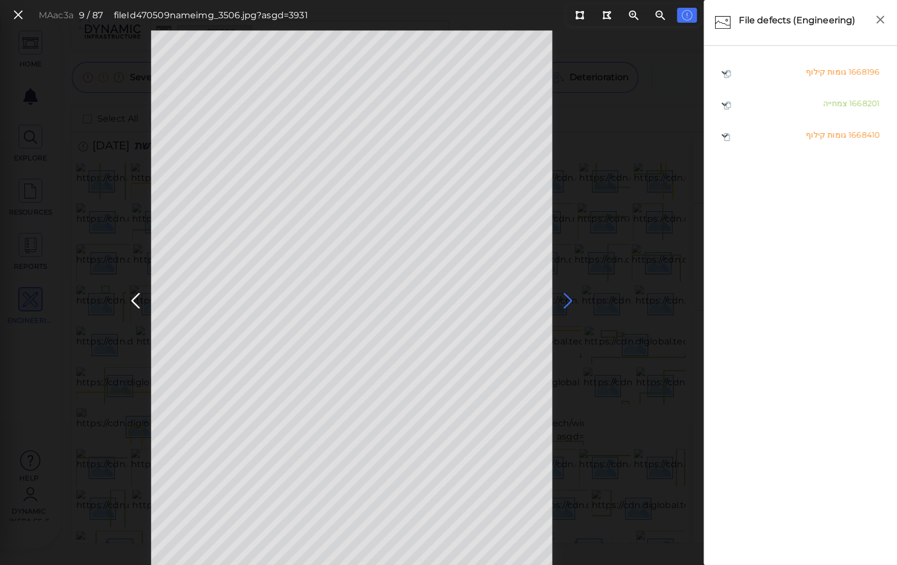
click at [566, 299] on icon at bounding box center [568, 301] width 18 height 22
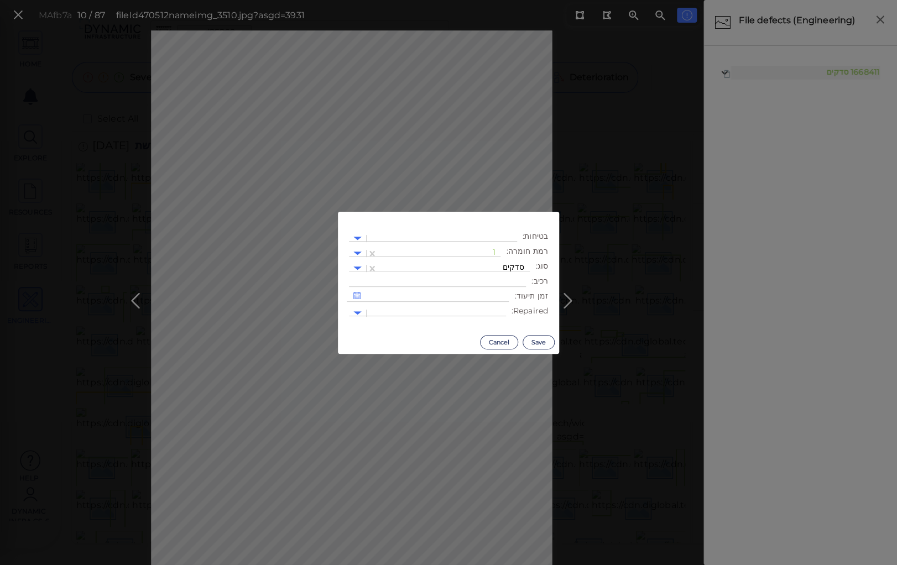
click at [377, 0] on body "This app is not optimized for mobile screens. Please access using a desktop or …" at bounding box center [448, 0] width 897 height 0
click at [457, 250] on div at bounding box center [439, 254] width 112 height 12
click at [495, 306] on div "2" at bounding box center [470, 305] width 61 height 17
click at [494, 266] on div at bounding box center [453, 269] width 141 height 12
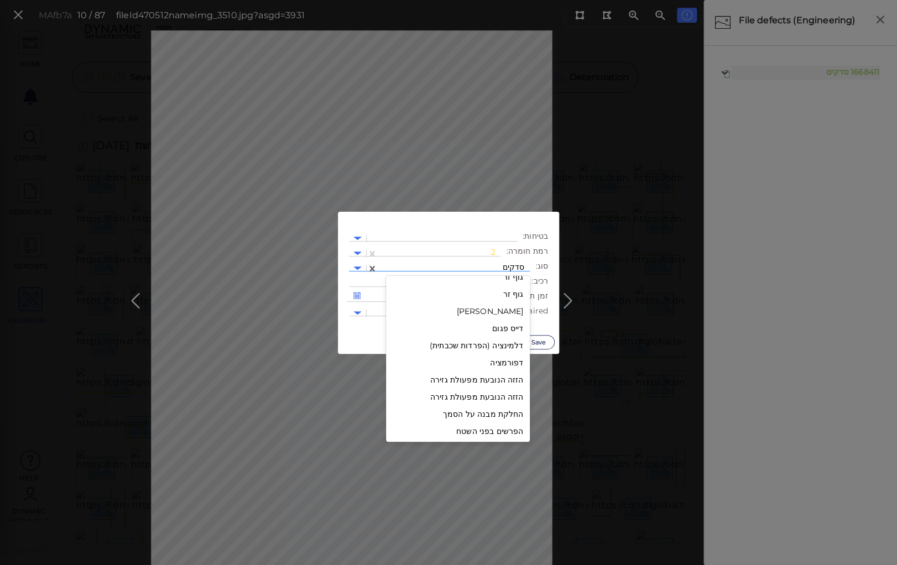
scroll to position [253, 0]
click at [500, 292] on div "גומות קילוף" at bounding box center [458, 291] width 144 height 17
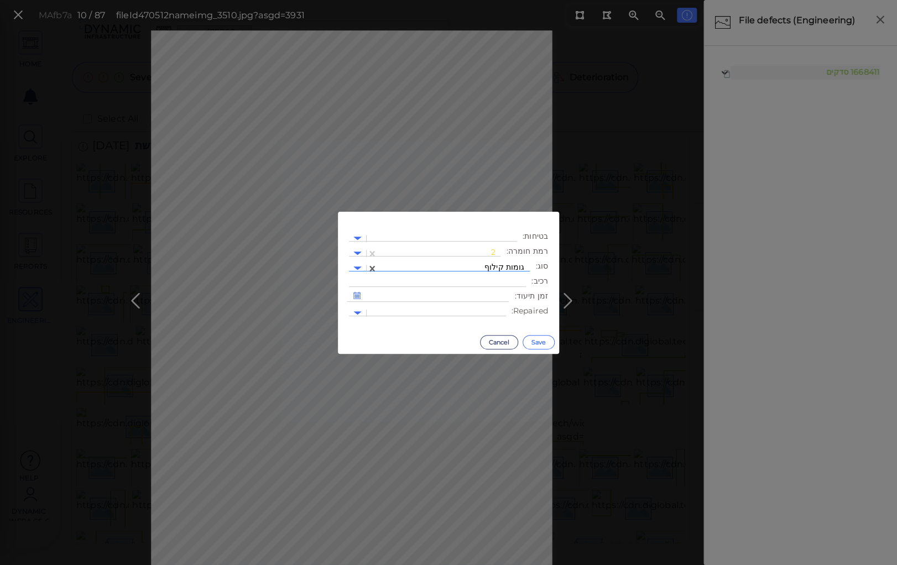
click at [535, 339] on button "Save" at bounding box center [538, 342] width 32 height 14
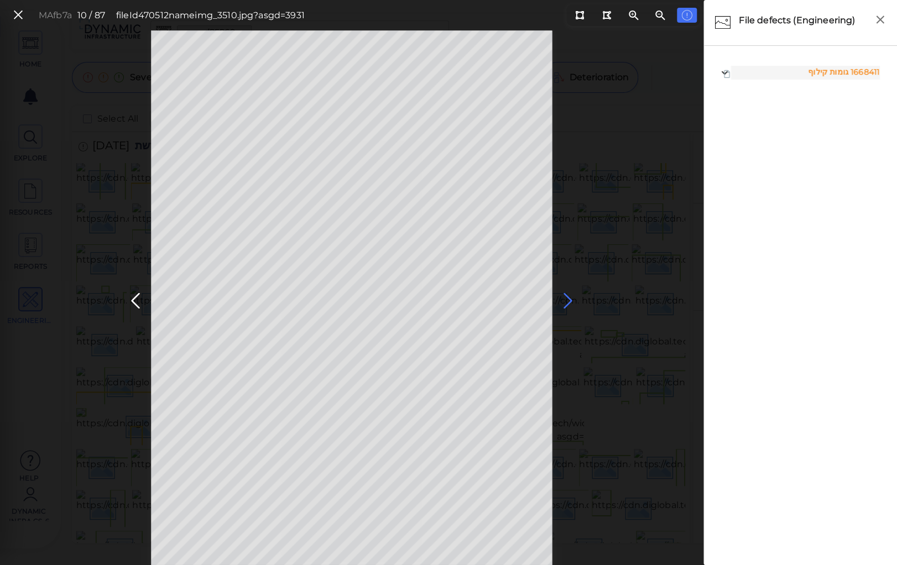
click at [565, 294] on icon at bounding box center [568, 301] width 18 height 22
click at [566, 299] on icon at bounding box center [568, 301] width 18 height 22
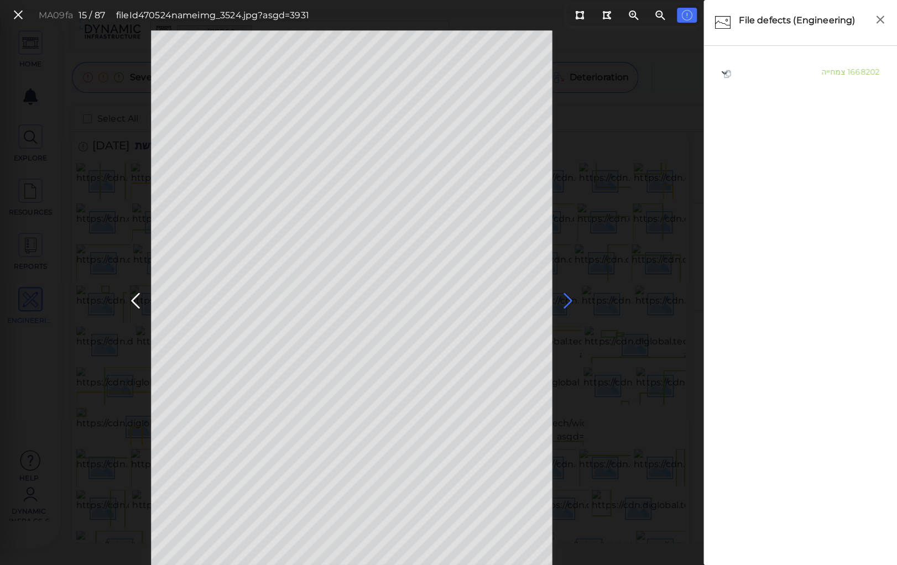
click at [566, 299] on icon at bounding box center [568, 301] width 18 height 22
click at [581, 15] on icon at bounding box center [579, 15] width 9 height 8
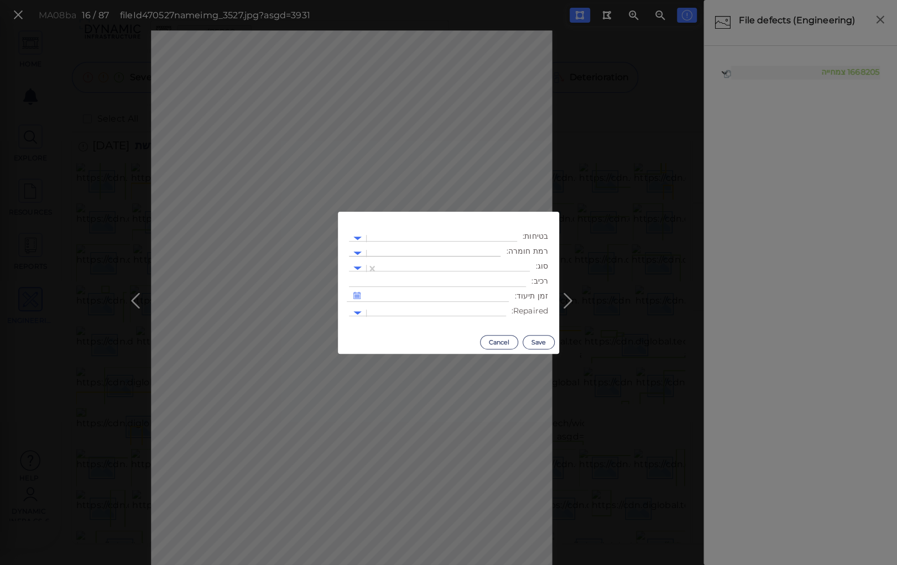
click at [441, 248] on div at bounding box center [433, 254] width 123 height 12
click at [494, 322] on div "3" at bounding box center [470, 323] width 61 height 17
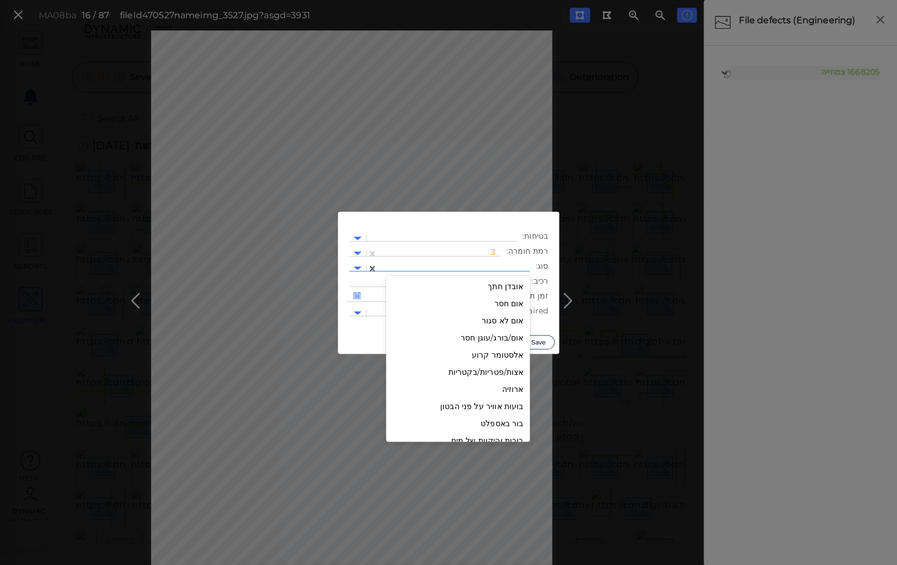
click at [471, 266] on div at bounding box center [453, 269] width 141 height 12
click at [506, 321] on div "צמחייה" at bounding box center [458, 324] width 144 height 17
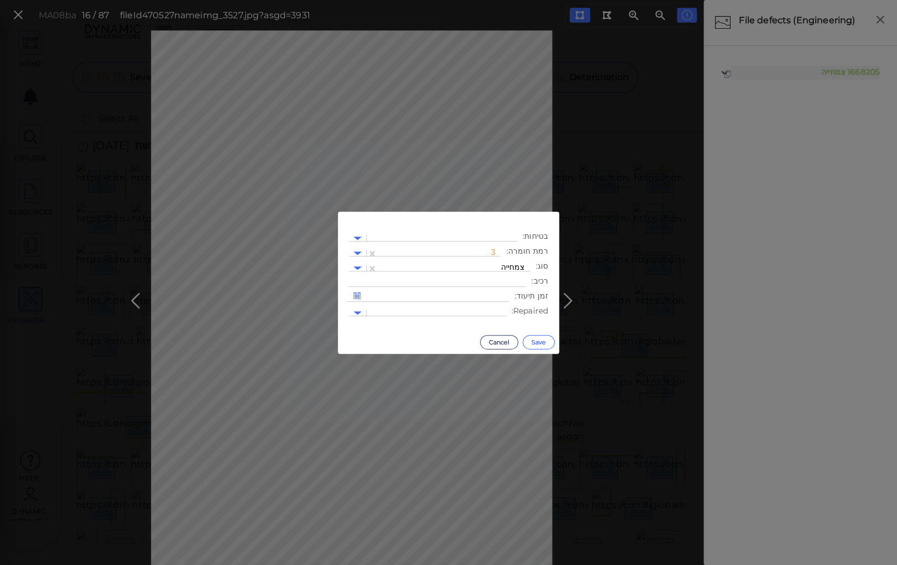
click at [533, 338] on button "Save" at bounding box center [538, 342] width 32 height 14
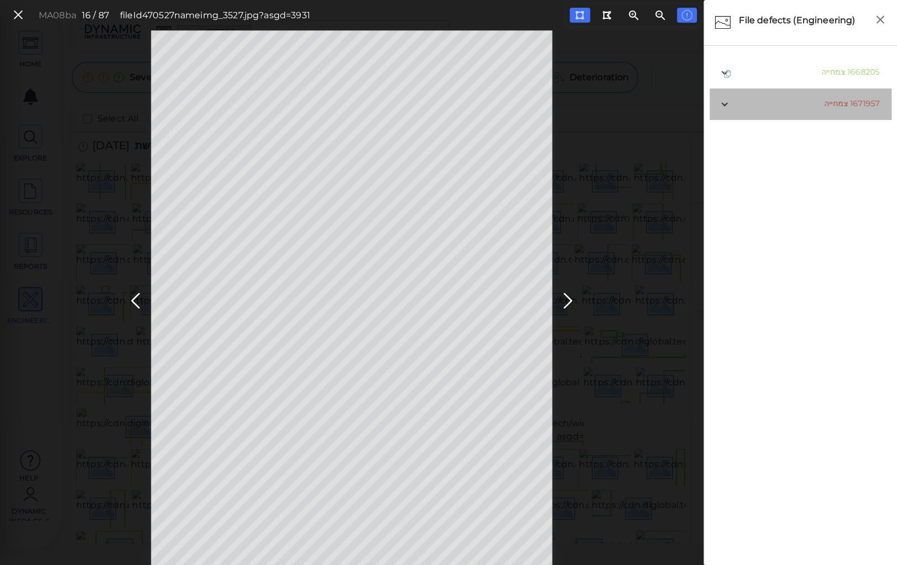
click at [830, 103] on span "צמחייה" at bounding box center [836, 103] width 24 height 10
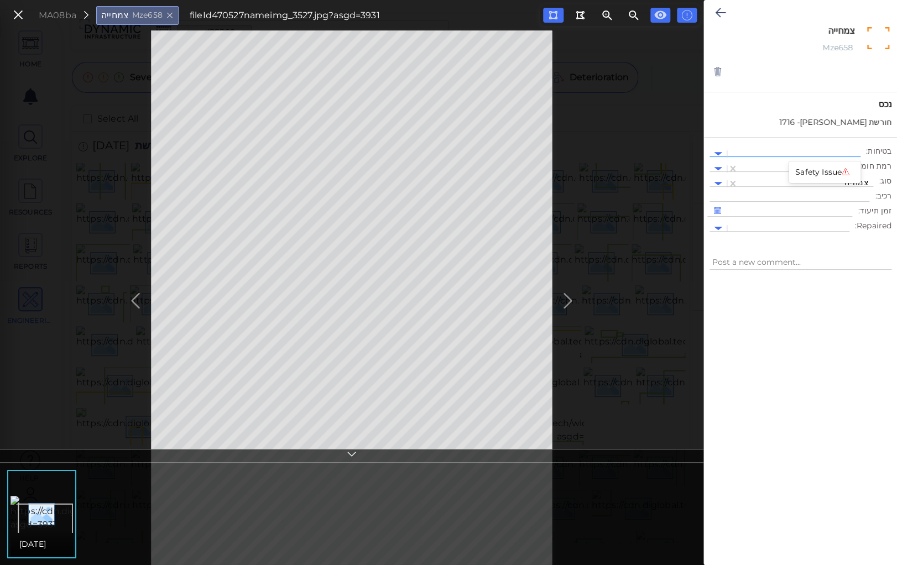
click at [809, 148] on div at bounding box center [794, 154] width 122 height 12
click at [809, 174] on div "Safety Issue" at bounding box center [824, 172] width 72 height 17
type textarea "x"
click at [717, 12] on icon at bounding box center [720, 12] width 11 height 13
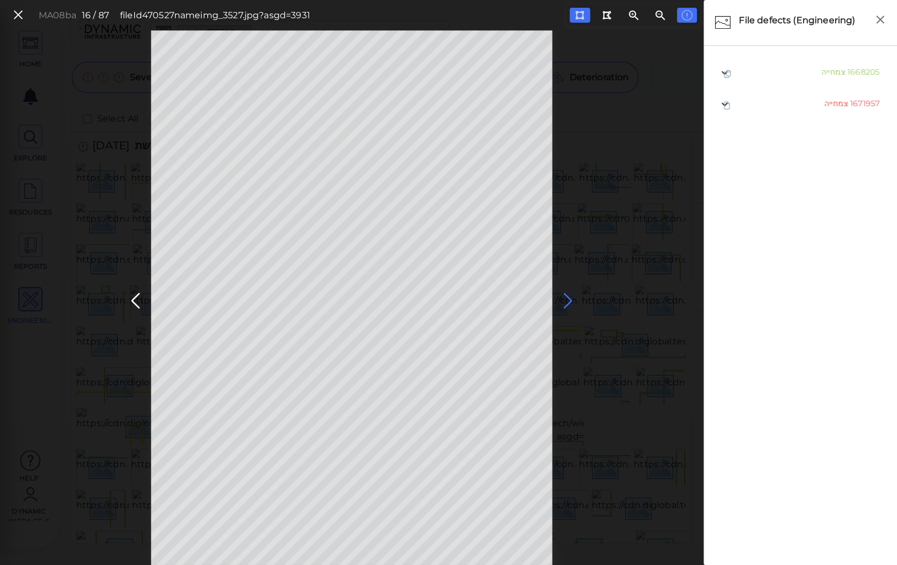
click at [566, 295] on icon at bounding box center [568, 301] width 18 height 22
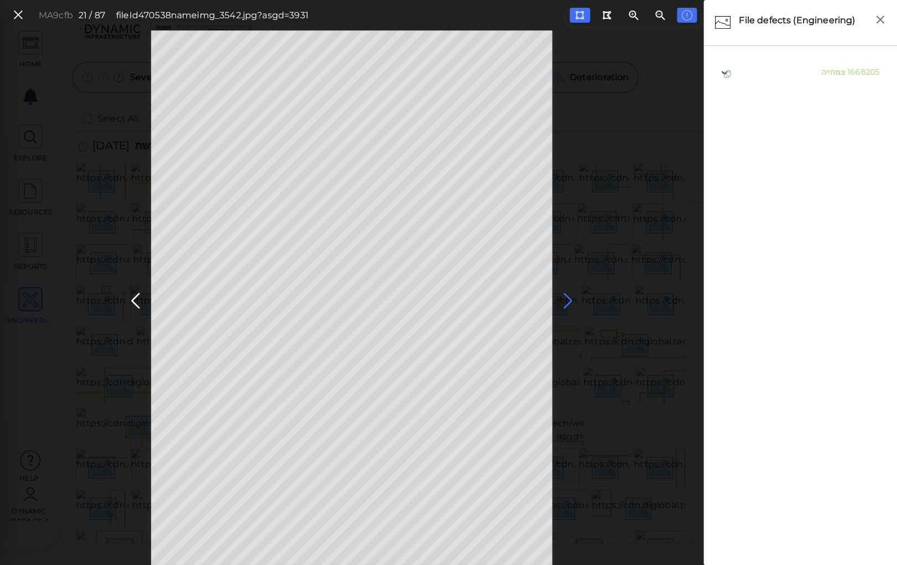
click at [566, 295] on icon at bounding box center [568, 301] width 18 height 22
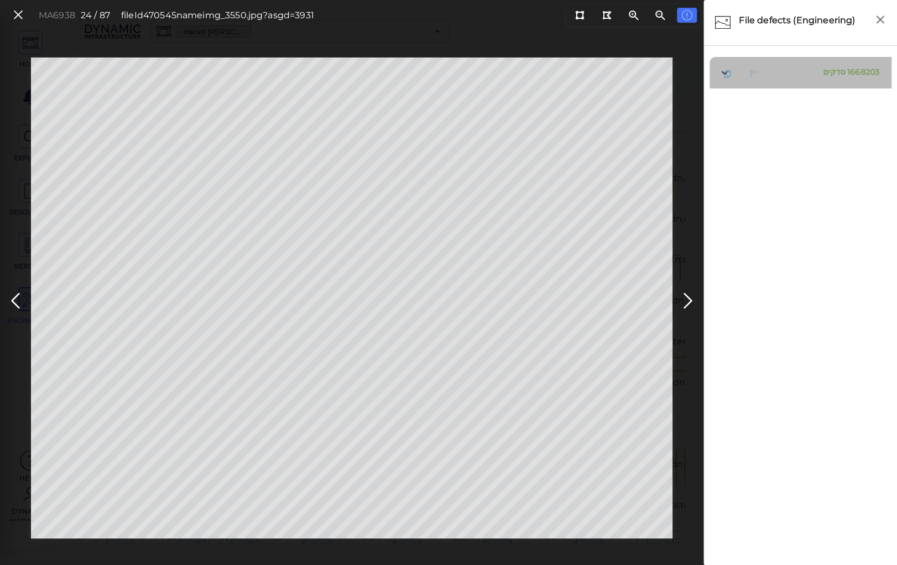
click at [826, 70] on span "סדקים" at bounding box center [834, 72] width 22 height 10
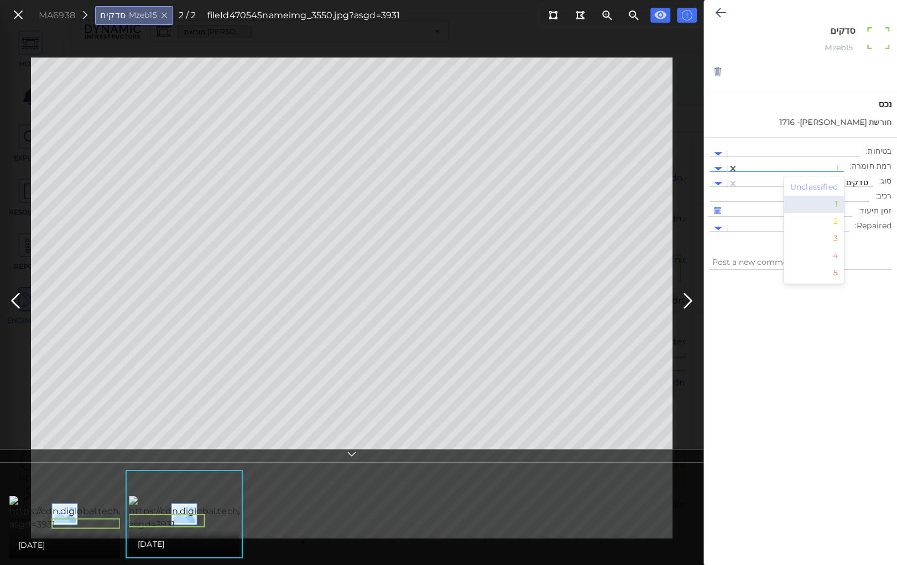
click at [783, 166] on div at bounding box center [791, 169] width 95 height 12
click at [838, 221] on div "2" at bounding box center [813, 221] width 61 height 17
click at [688, 294] on icon at bounding box center [688, 301] width 18 height 22
type textarea "x"
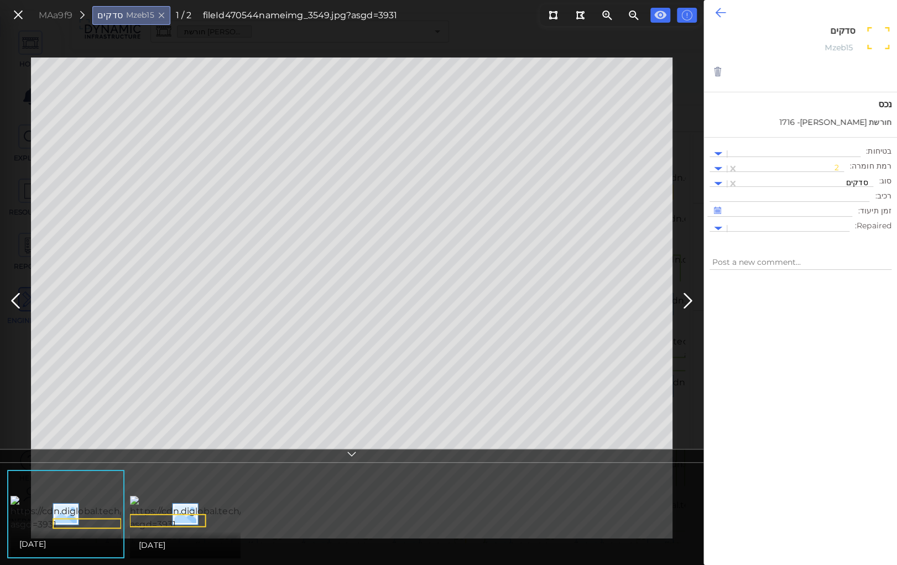
click at [720, 13] on icon at bounding box center [720, 12] width 11 height 13
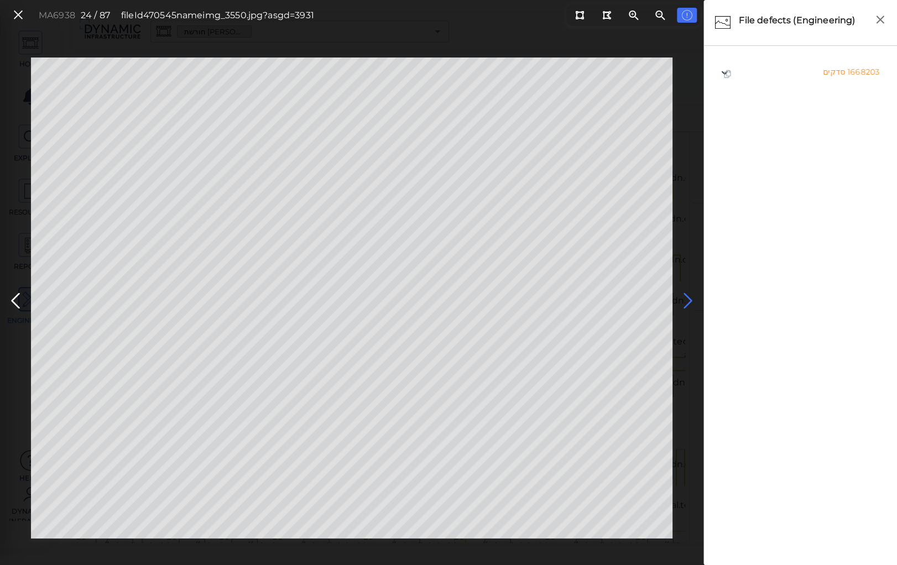
click at [684, 296] on icon at bounding box center [688, 301] width 18 height 22
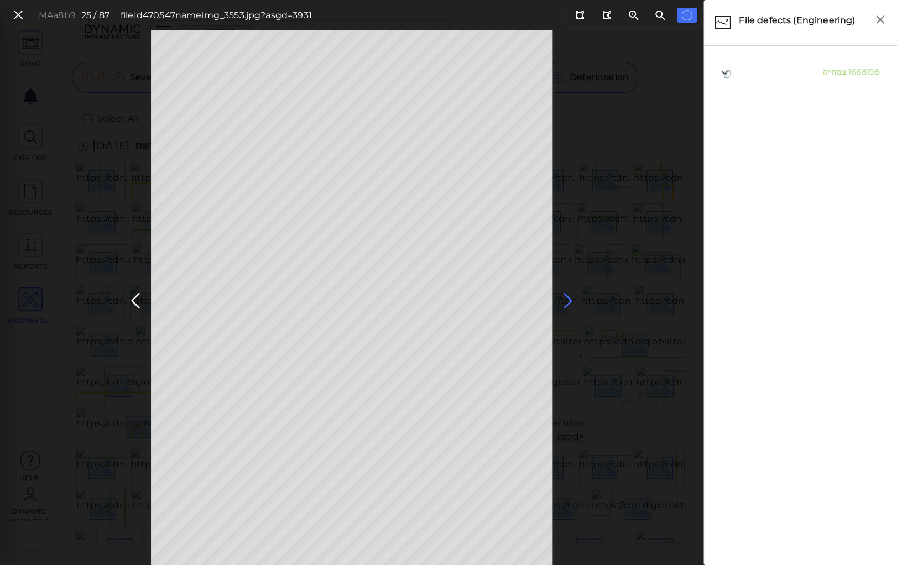
click at [569, 303] on icon at bounding box center [568, 301] width 18 height 22
click at [566, 299] on icon at bounding box center [568, 301] width 18 height 22
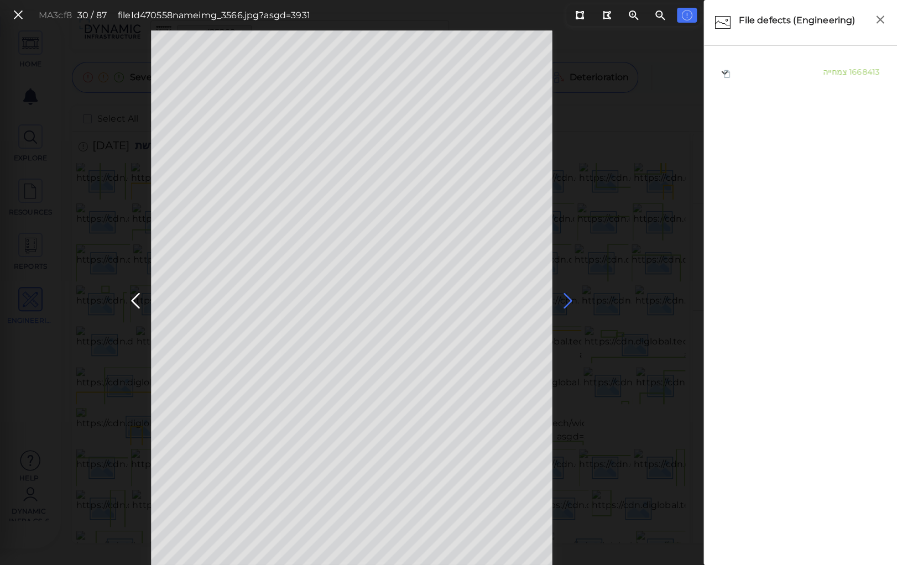
click at [566, 299] on icon at bounding box center [568, 301] width 18 height 22
click at [564, 296] on icon at bounding box center [568, 301] width 18 height 22
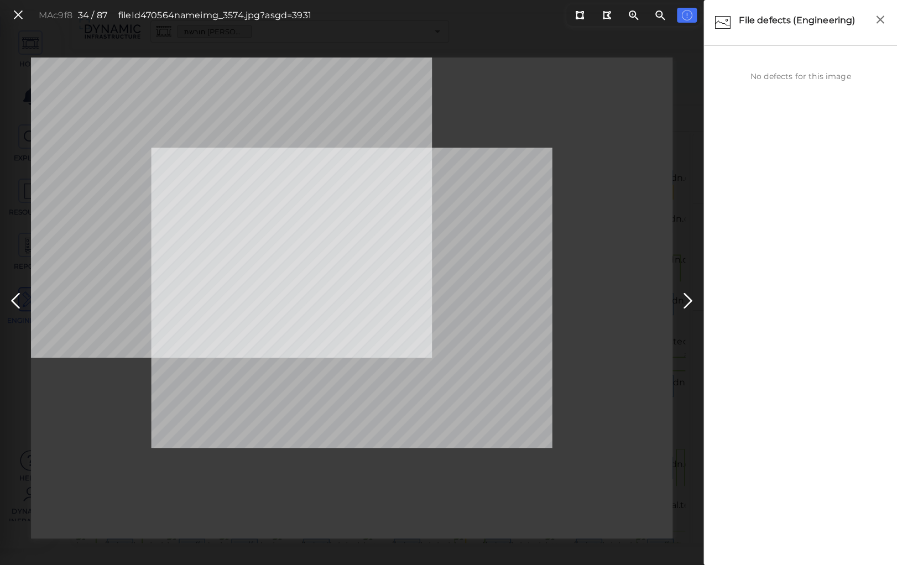
click at [702, 288] on div "MAc9f8 34 / 87 fileId 470564 name img_3574.jpg?asgd=3931" at bounding box center [351, 298] width 703 height 481
click at [686, 298] on icon at bounding box center [688, 301] width 18 height 22
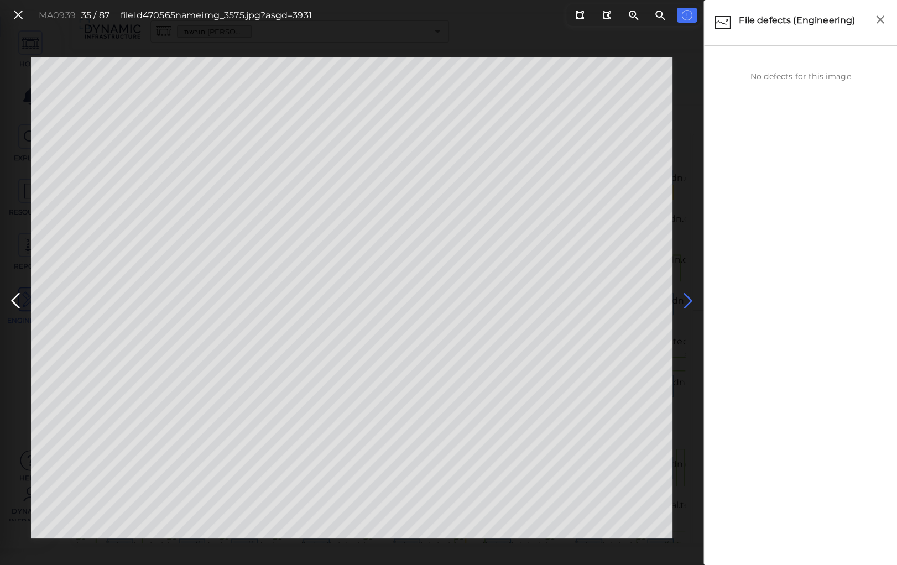
click at [684, 301] on icon at bounding box center [688, 301] width 18 height 22
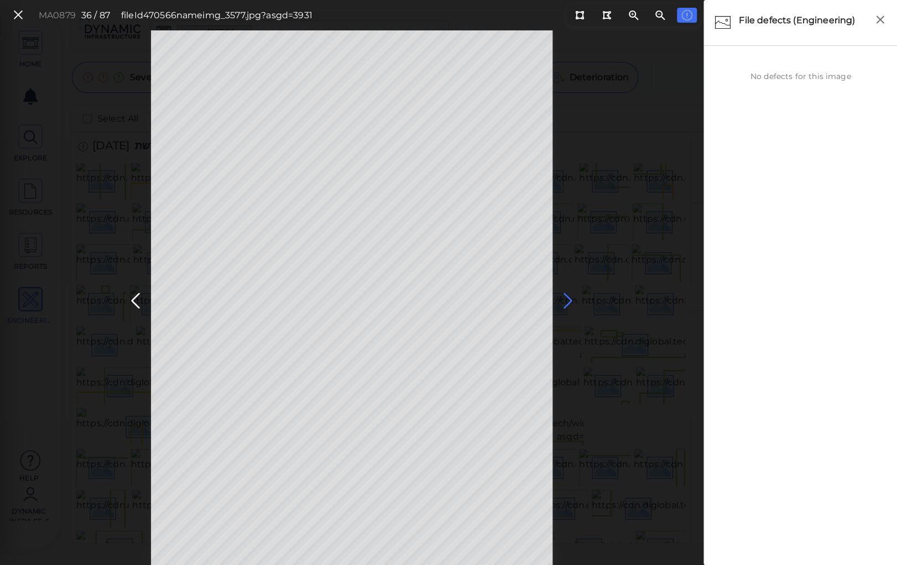
click at [564, 296] on icon at bounding box center [568, 301] width 18 height 22
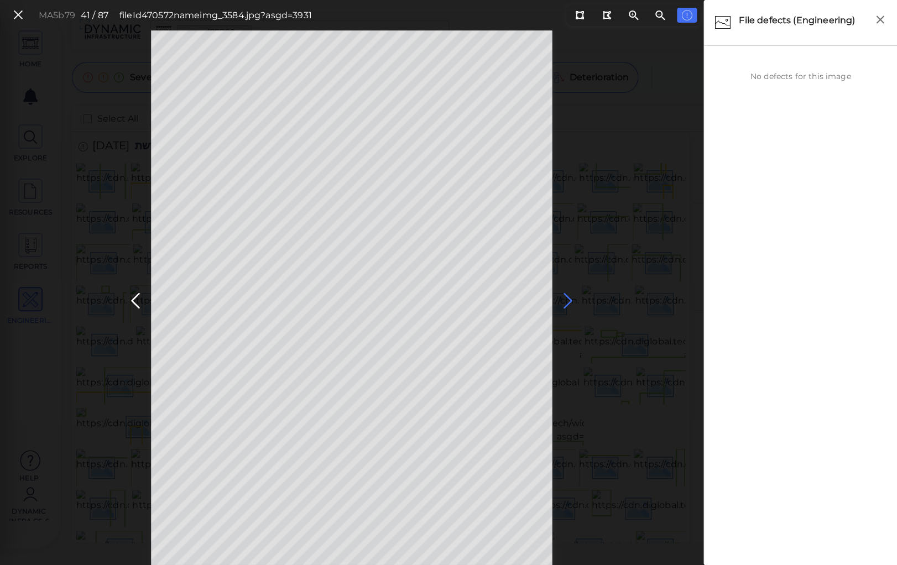
click at [565, 296] on icon at bounding box center [568, 301] width 18 height 22
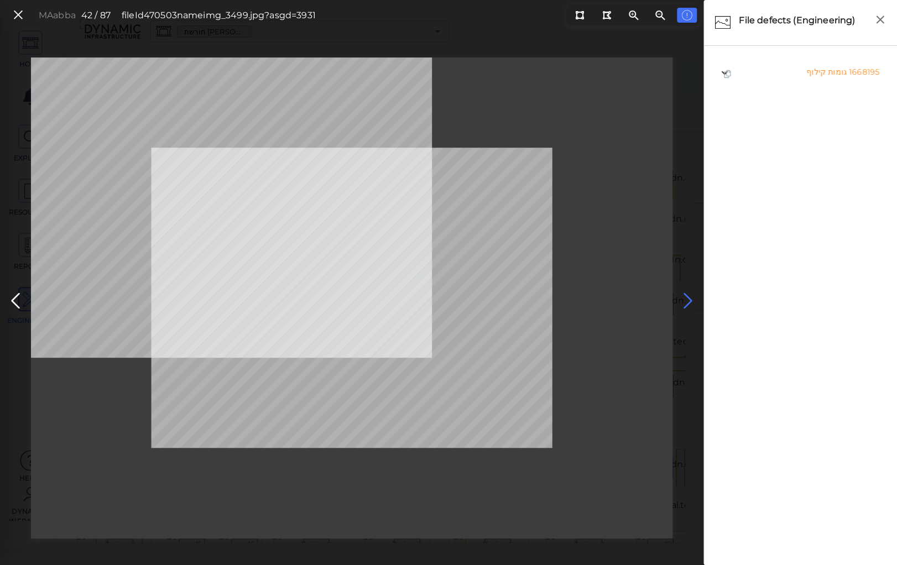
click at [689, 295] on icon at bounding box center [688, 301] width 18 height 22
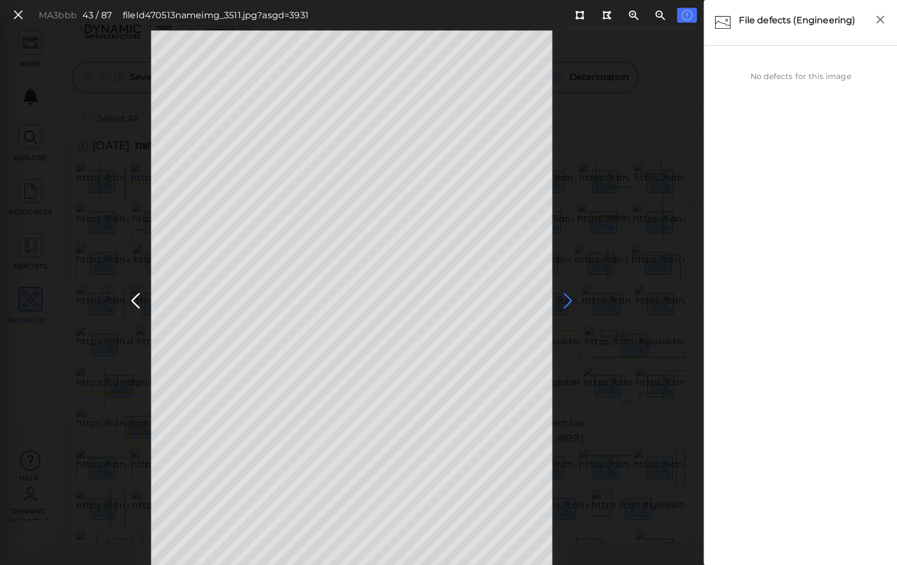
click at [565, 296] on icon at bounding box center [568, 301] width 18 height 22
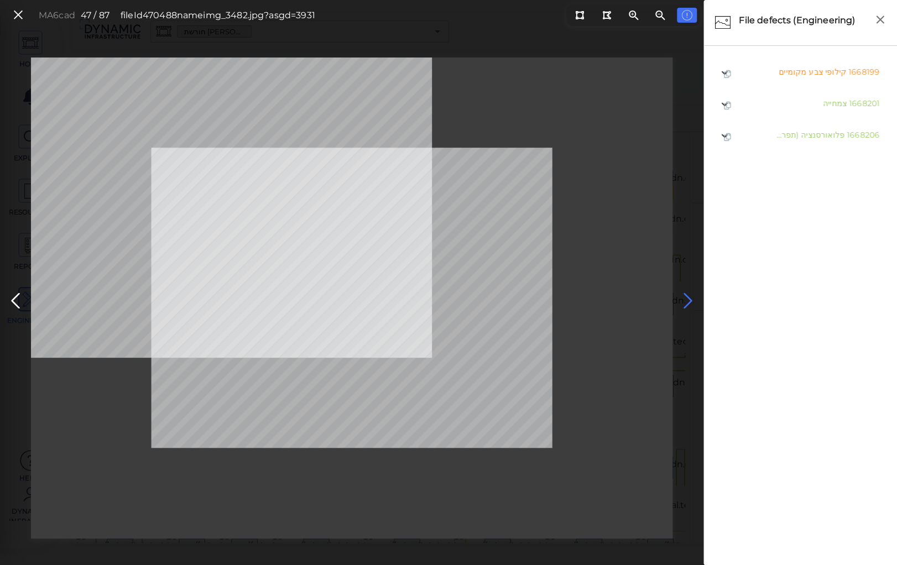
click at [685, 295] on icon at bounding box center [688, 301] width 18 height 22
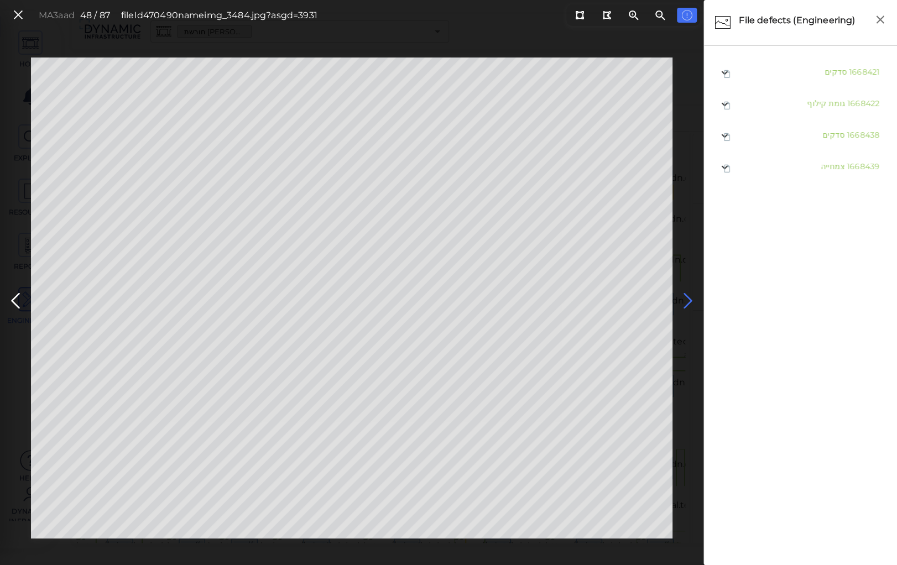
click at [686, 295] on icon at bounding box center [688, 301] width 18 height 22
click at [686, 296] on icon at bounding box center [688, 301] width 18 height 22
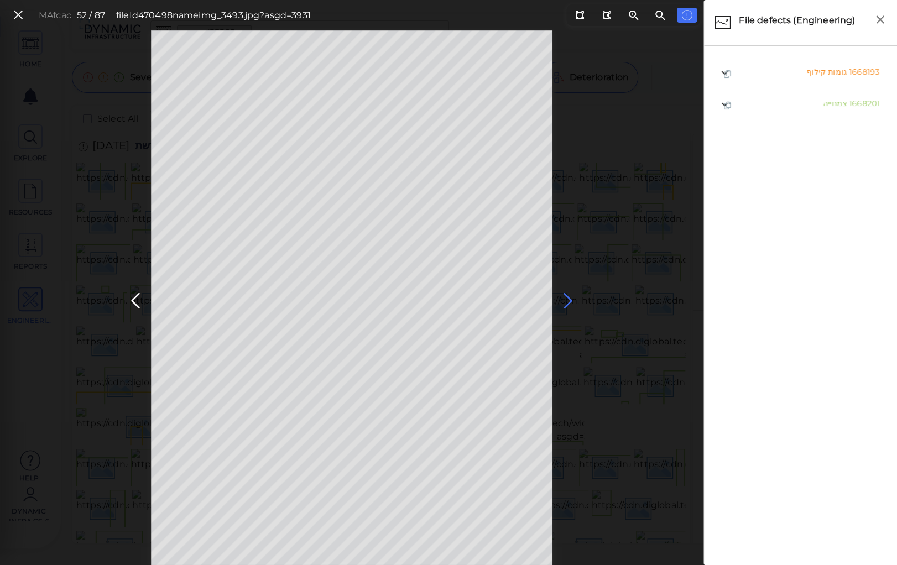
click at [563, 294] on icon at bounding box center [568, 301] width 18 height 22
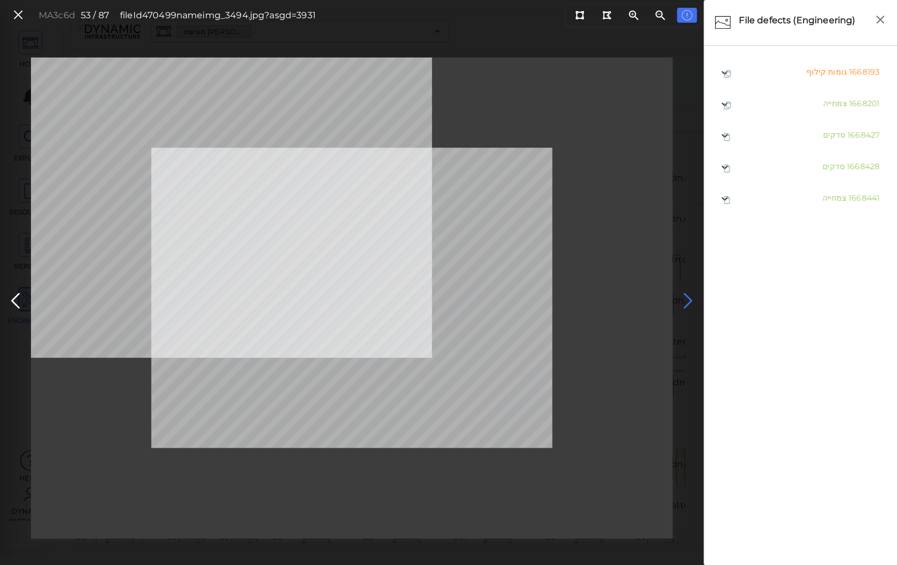
click at [683, 296] on icon at bounding box center [688, 301] width 18 height 22
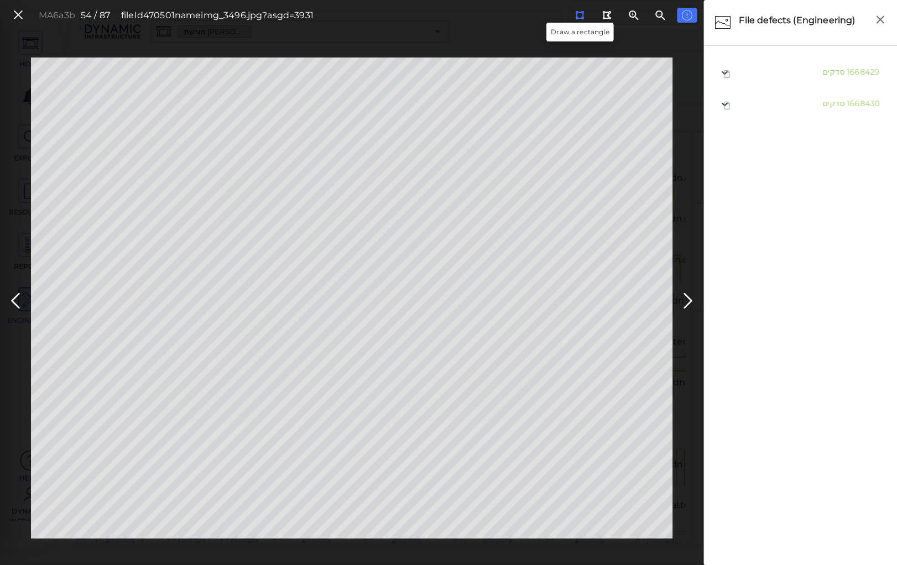
click at [581, 15] on icon at bounding box center [579, 15] width 9 height 8
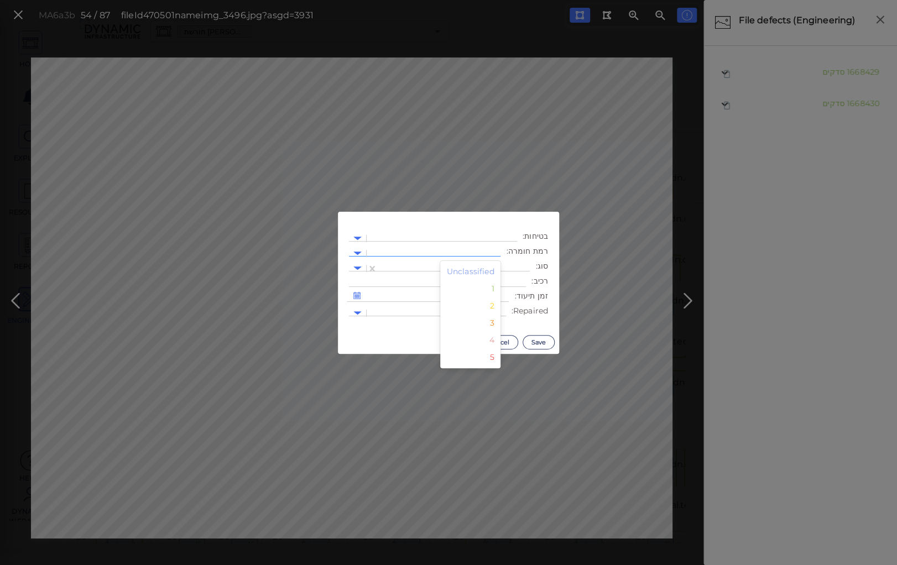
click at [458, 249] on div at bounding box center [433, 254] width 123 height 12
click at [493, 307] on div "2" at bounding box center [470, 305] width 61 height 17
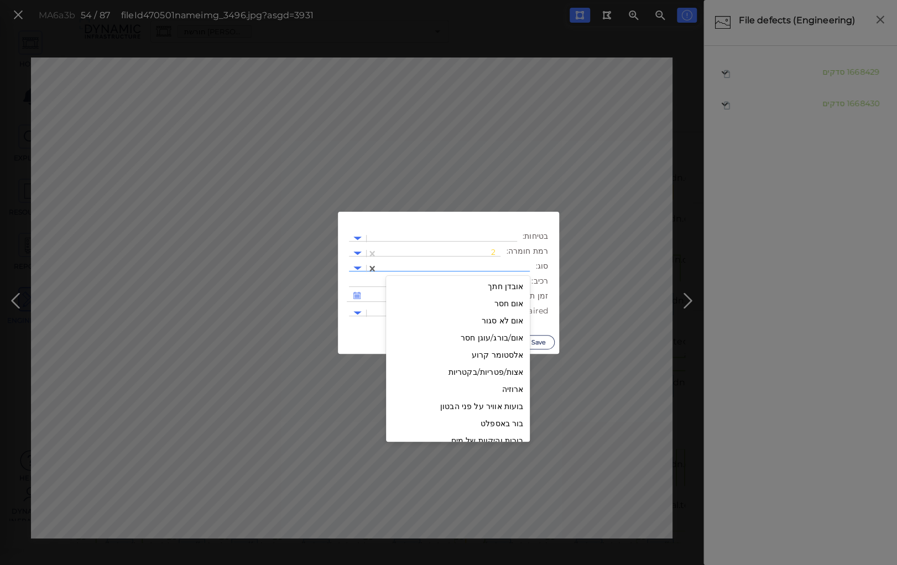
click at [466, 264] on div at bounding box center [453, 269] width 141 height 12
click at [510, 367] on div "גומות קילוף" at bounding box center [458, 366] width 144 height 17
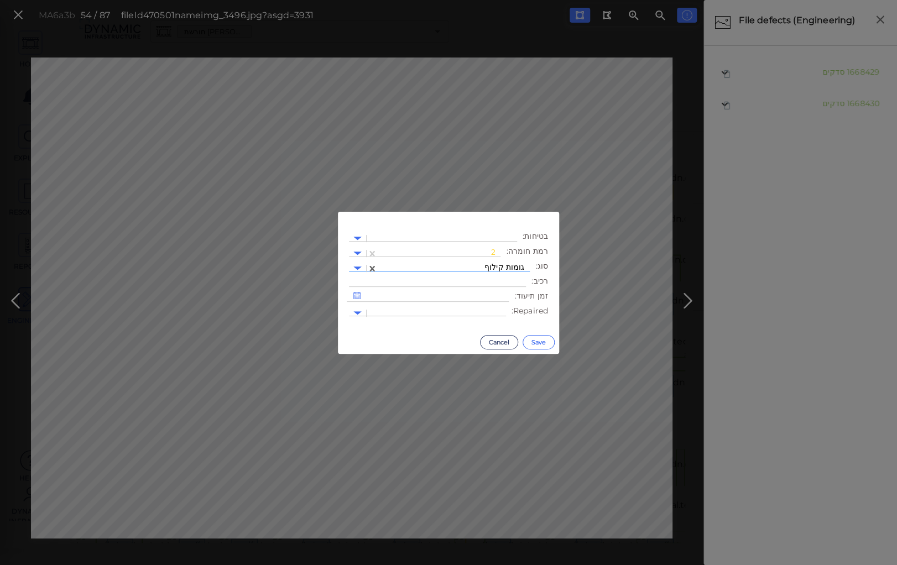
click at [535, 338] on button "Save" at bounding box center [538, 342] width 32 height 14
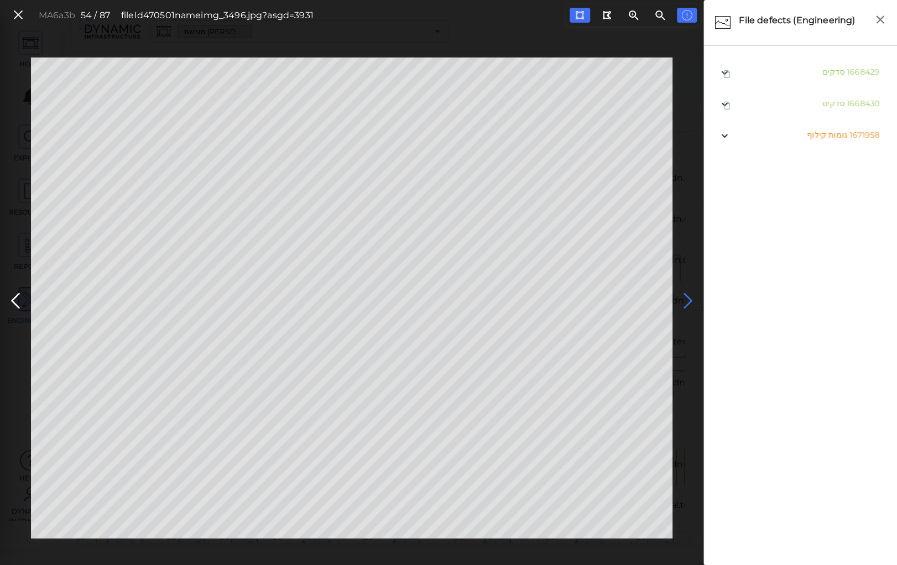
click at [686, 296] on icon at bounding box center [688, 301] width 18 height 22
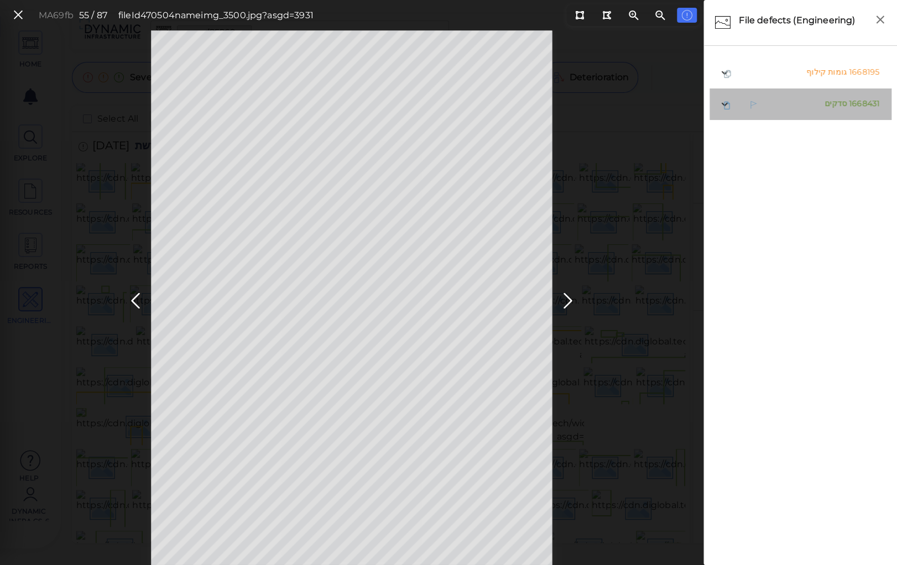
click at [827, 106] on span "סדקים" at bounding box center [835, 103] width 22 height 10
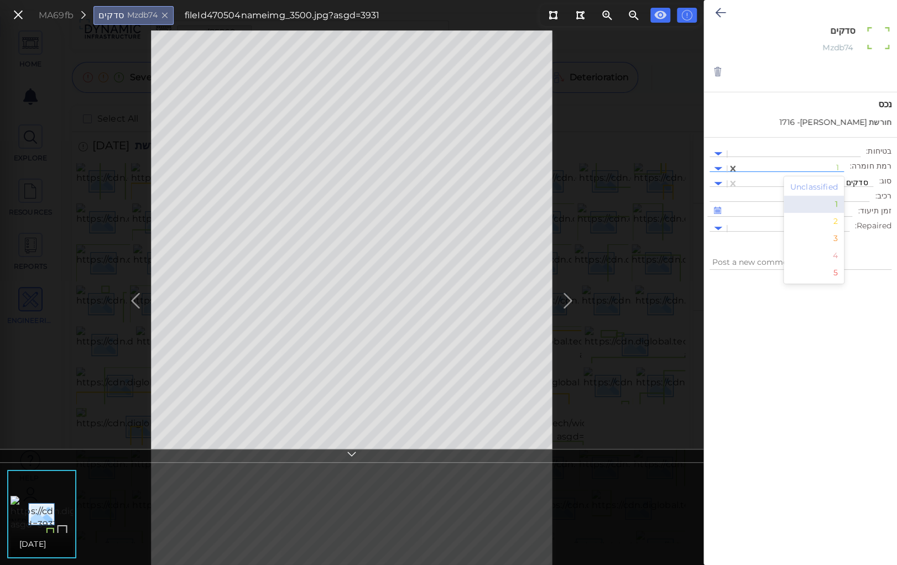
click at [784, 166] on div at bounding box center [791, 169] width 95 height 12
click at [835, 218] on div "2" at bounding box center [813, 221] width 61 height 17
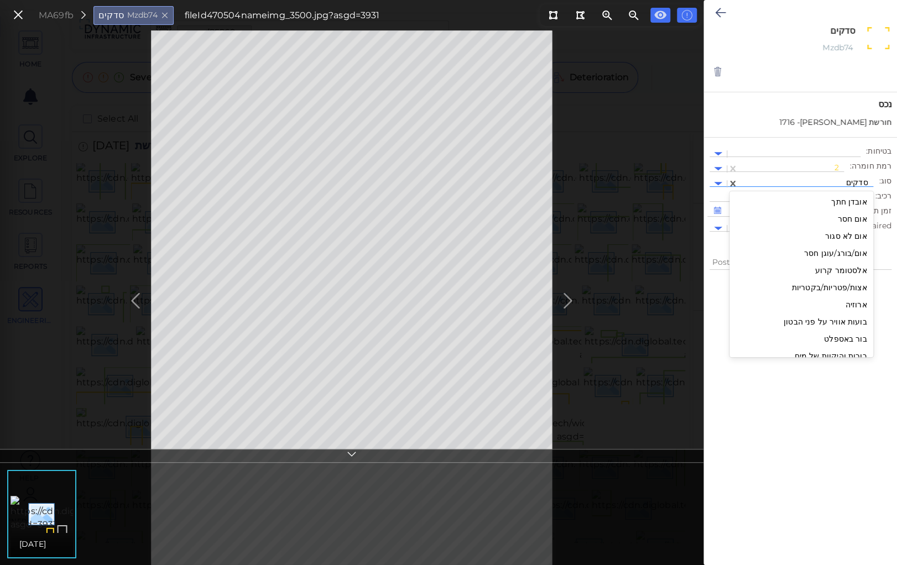
click at [799, 179] on div at bounding box center [806, 184] width 124 height 12
click at [853, 337] on div "גומות קילוף" at bounding box center [801, 339] width 144 height 17
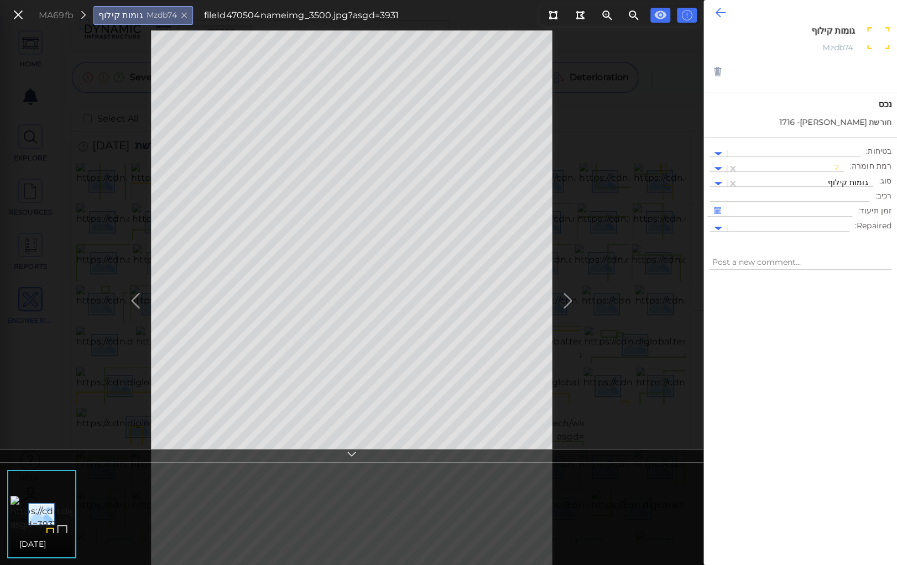
click at [721, 13] on icon at bounding box center [720, 12] width 11 height 13
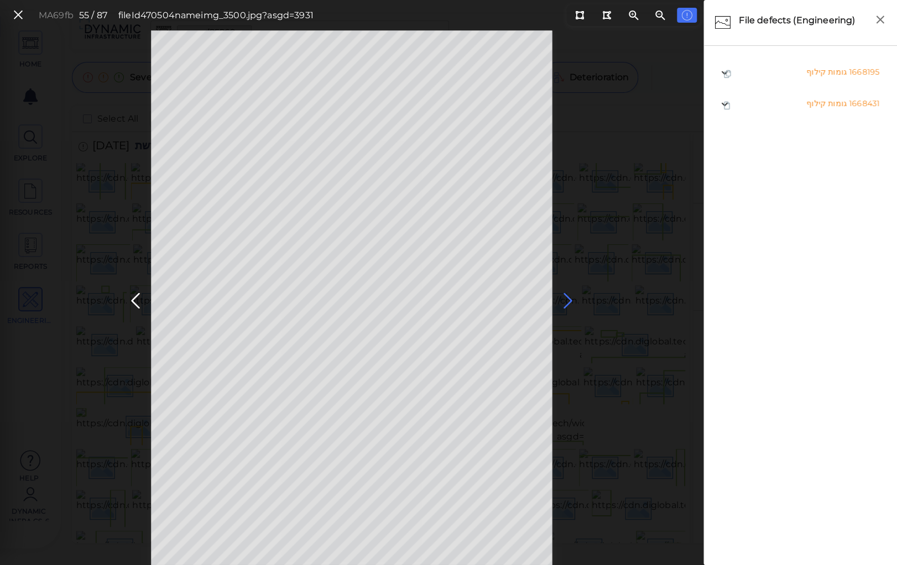
click at [566, 296] on icon at bounding box center [568, 301] width 18 height 22
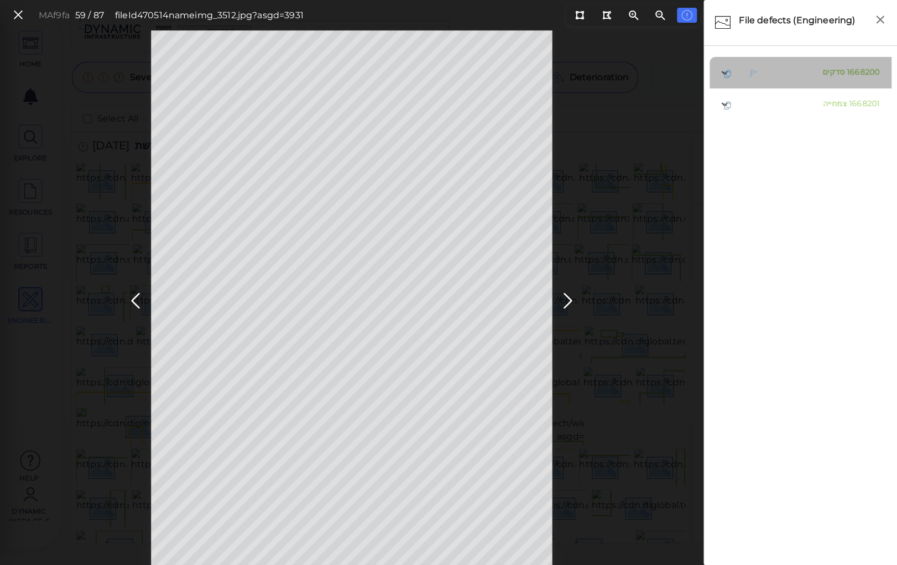
click at [828, 71] on span "סדקים" at bounding box center [833, 72] width 22 height 10
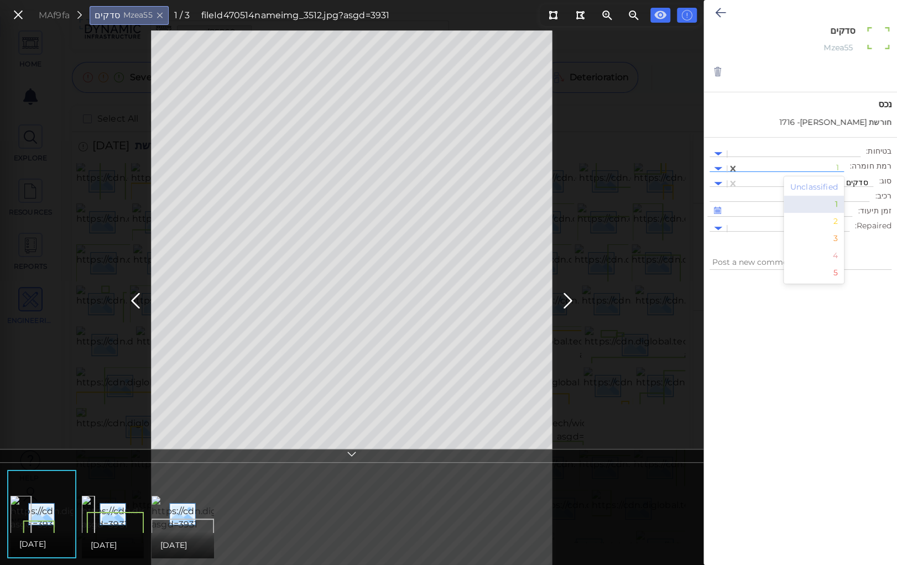
click at [776, 165] on div at bounding box center [791, 169] width 95 height 12
click at [839, 222] on div "2" at bounding box center [813, 221] width 61 height 17
click at [807, 181] on div at bounding box center [806, 184] width 124 height 12
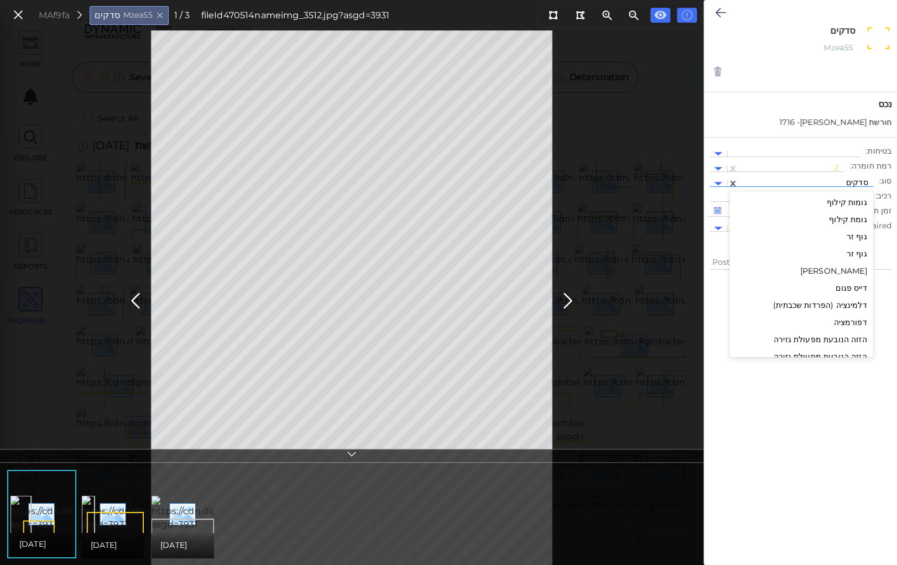
scroll to position [253, 0]
click at [853, 206] on div "גומות קילוף" at bounding box center [801, 206] width 144 height 17
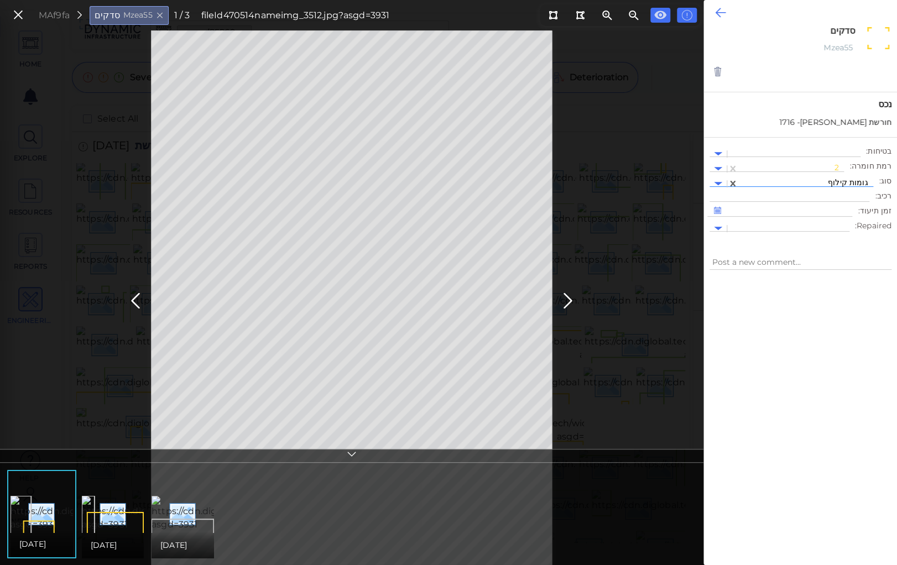
type textarea "x"
type textarea "גומות קילוף"
drag, startPoint x: 719, startPoint y: 9, endPoint x: 592, endPoint y: 285, distance: 303.1
click at [710, 15] on button at bounding box center [720, 13] width 22 height 24
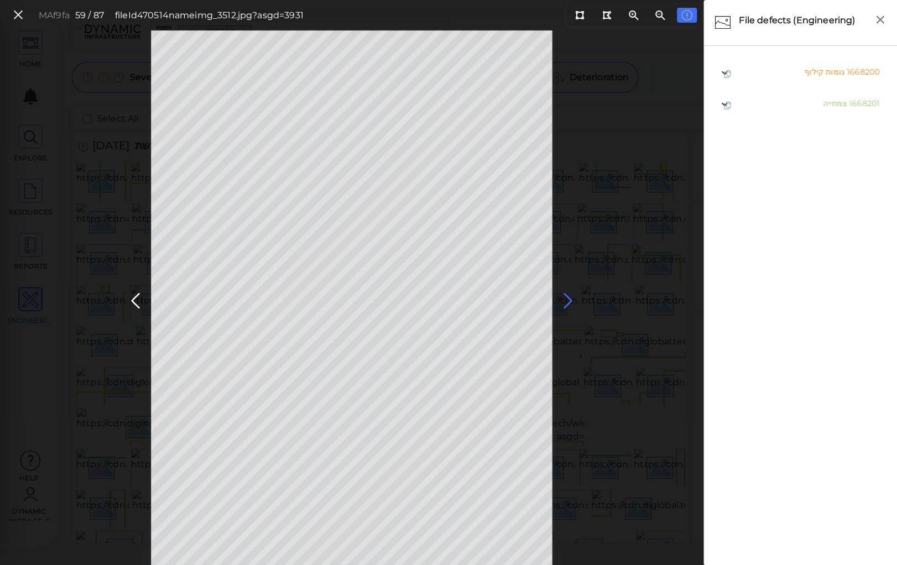
click at [566, 299] on icon at bounding box center [568, 301] width 18 height 22
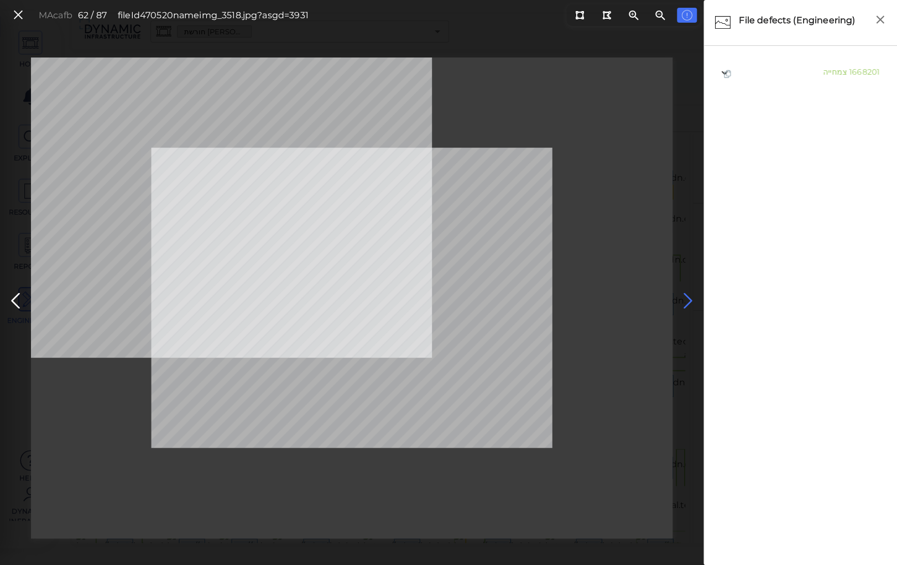
click at [566, 299] on div at bounding box center [351, 298] width 641 height 481
click at [686, 296] on icon at bounding box center [688, 301] width 18 height 22
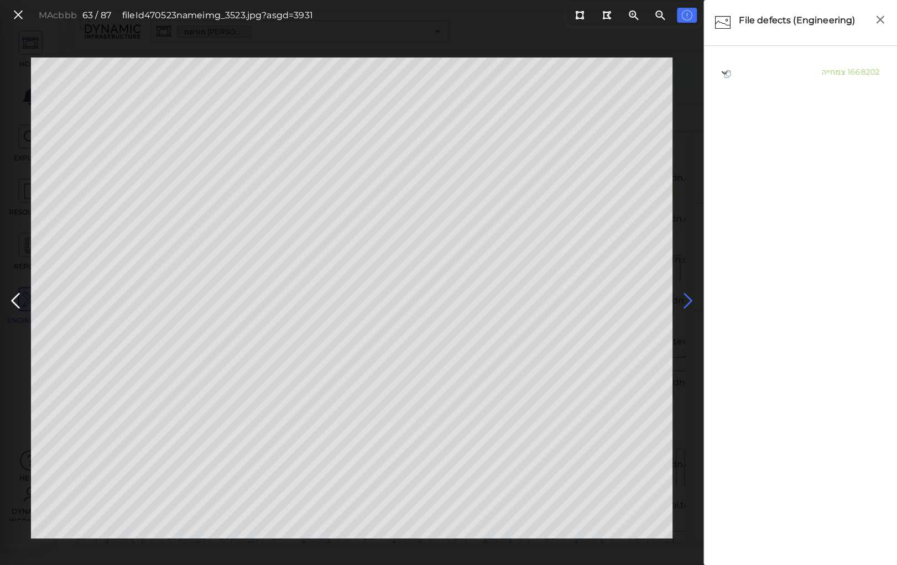
click at [686, 296] on icon at bounding box center [688, 301] width 18 height 22
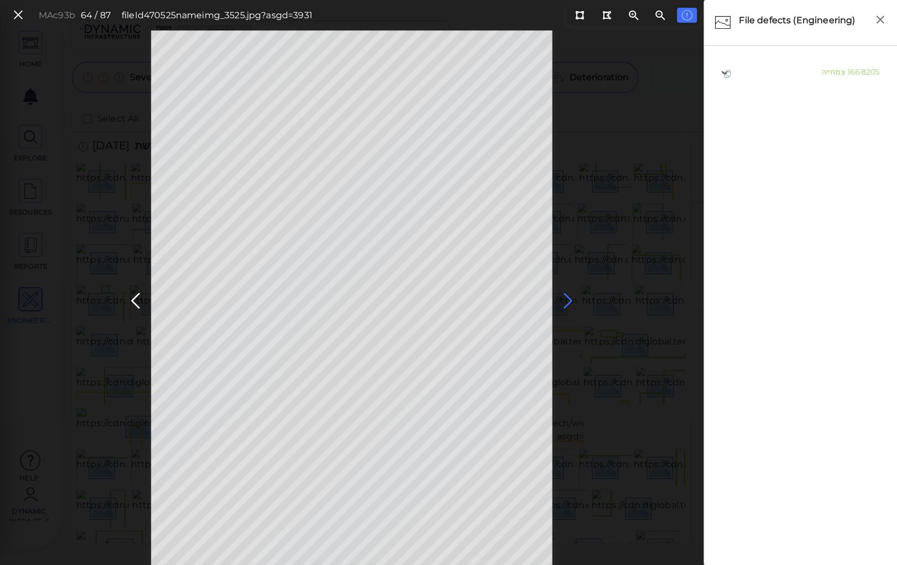
click at [567, 296] on icon at bounding box center [568, 301] width 18 height 22
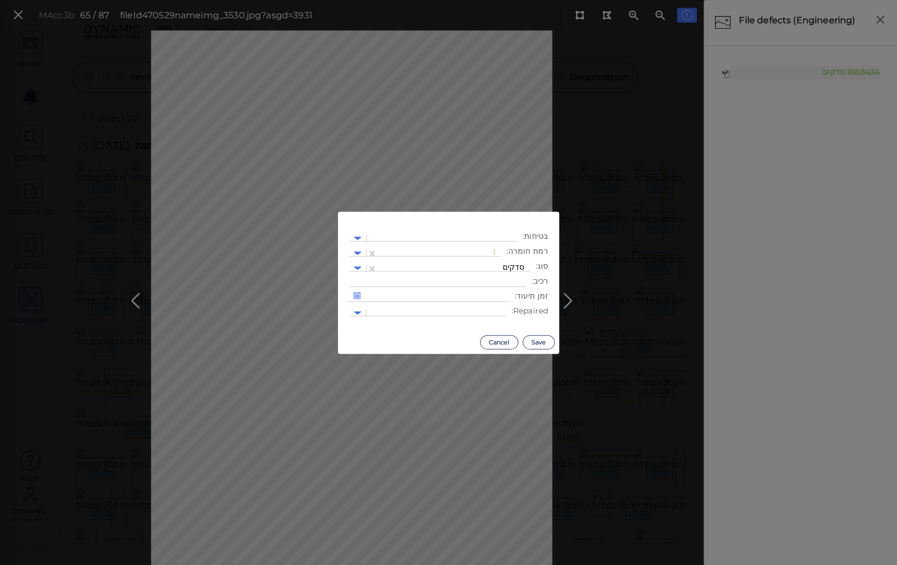
click at [388, 0] on body "This app is not optimized for mobile screens. Please access using a desktop or …" at bounding box center [448, 0] width 897 height 0
click at [449, 249] on div at bounding box center [439, 254] width 112 height 12
drag, startPoint x: 491, startPoint y: 304, endPoint x: 489, endPoint y: 297, distance: 7.5
click at [491, 304] on div "2" at bounding box center [470, 305] width 61 height 17
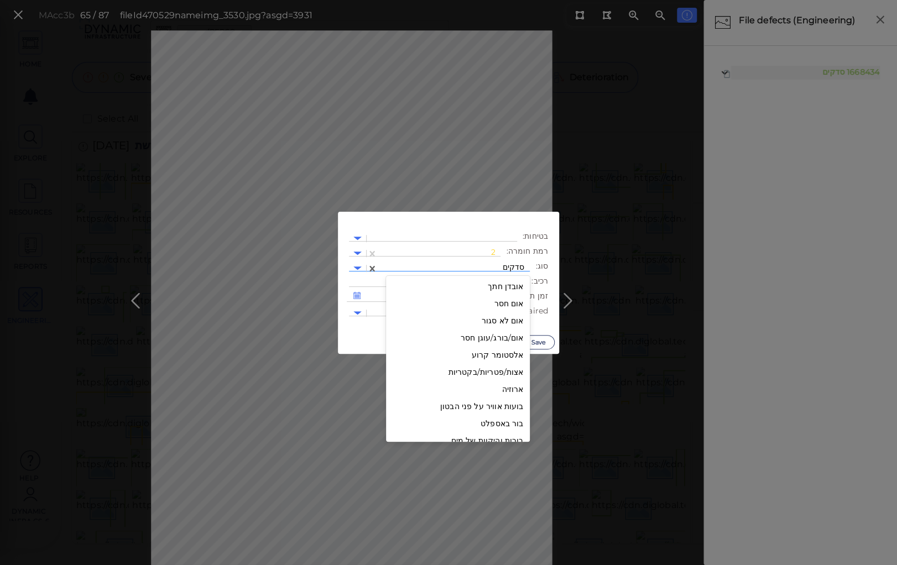
click at [475, 266] on div at bounding box center [453, 269] width 141 height 12
click at [500, 292] on div "גומות קילוף" at bounding box center [458, 291] width 144 height 17
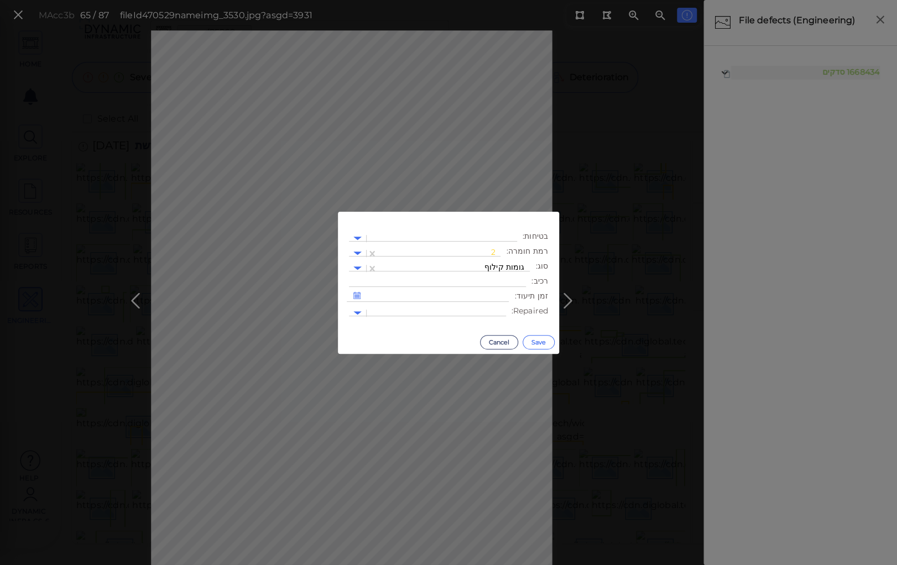
click at [535, 341] on button "Save" at bounding box center [538, 342] width 32 height 14
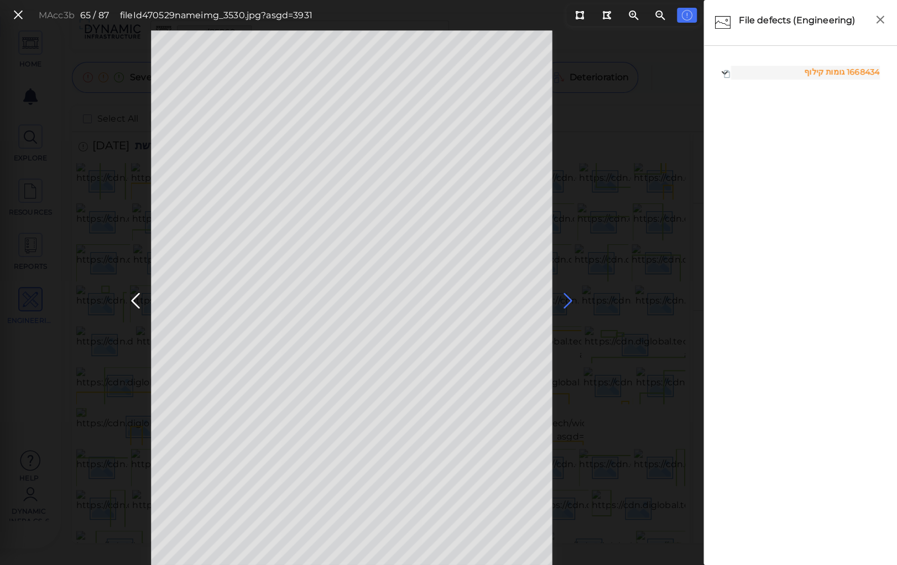
click at [568, 298] on icon at bounding box center [568, 301] width 18 height 22
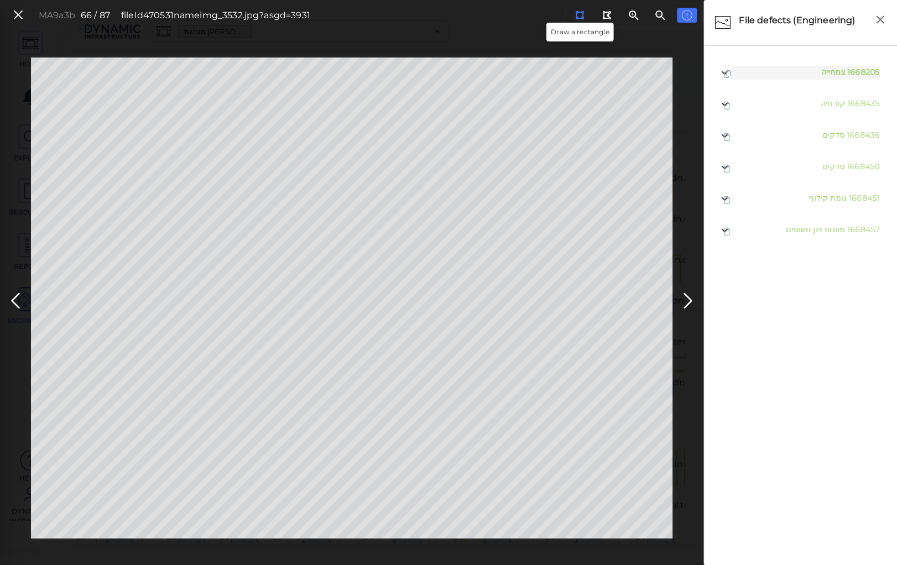
click at [579, 14] on icon at bounding box center [579, 15] width 9 height 8
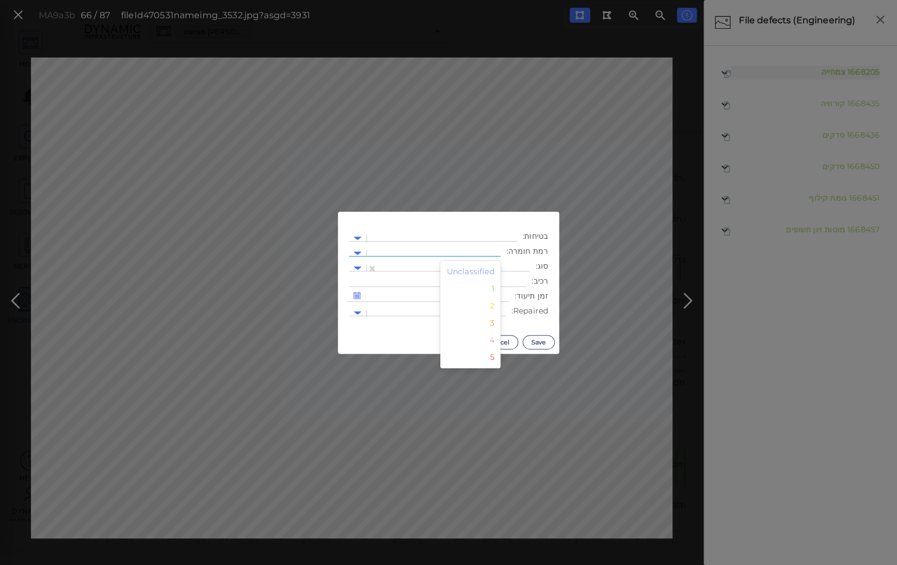
click at [440, 247] on div at bounding box center [434, 253] width 134 height 16
click at [499, 307] on div "2" at bounding box center [470, 305] width 61 height 17
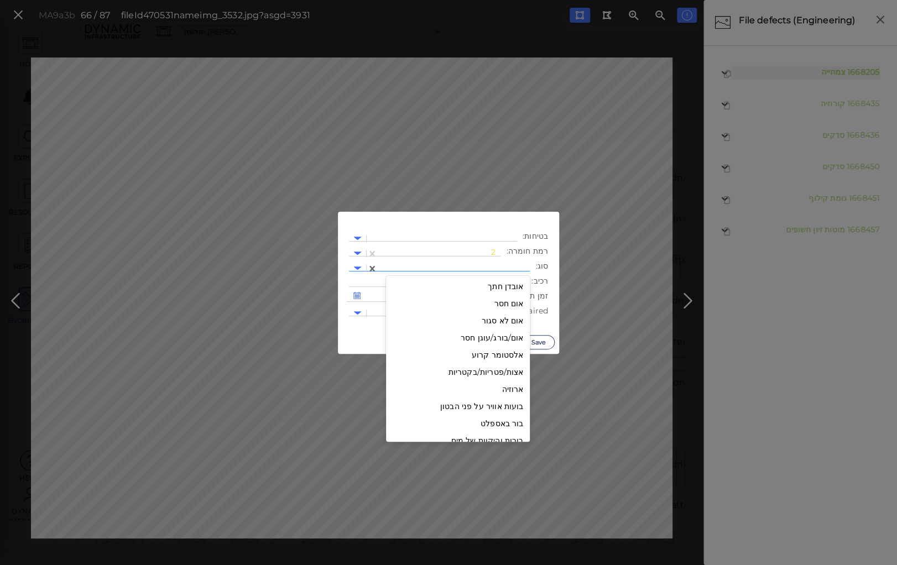
click at [479, 264] on div at bounding box center [453, 269] width 141 height 12
click at [500, 364] on div "גומות קילוף" at bounding box center [458, 366] width 144 height 17
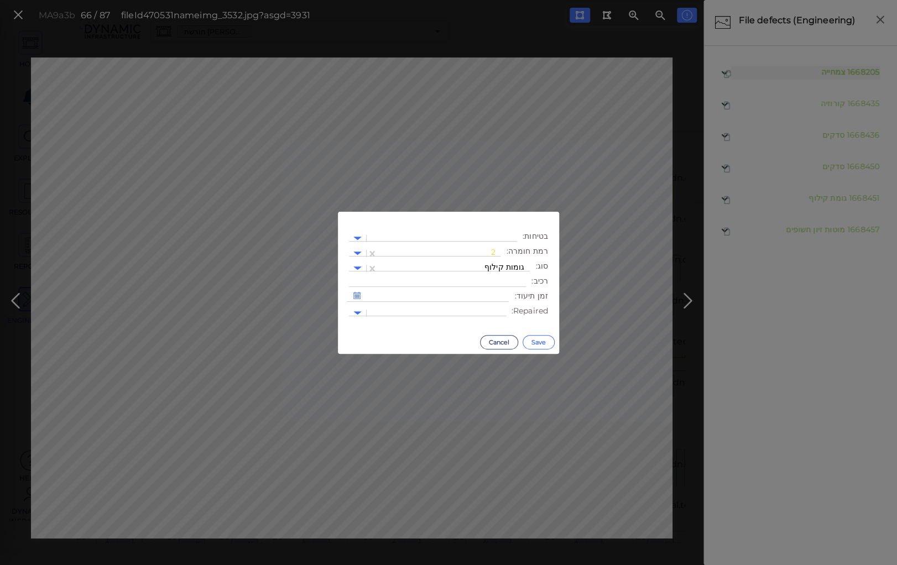
click at [537, 341] on button "Save" at bounding box center [538, 342] width 32 height 14
